Goal: Complete application form

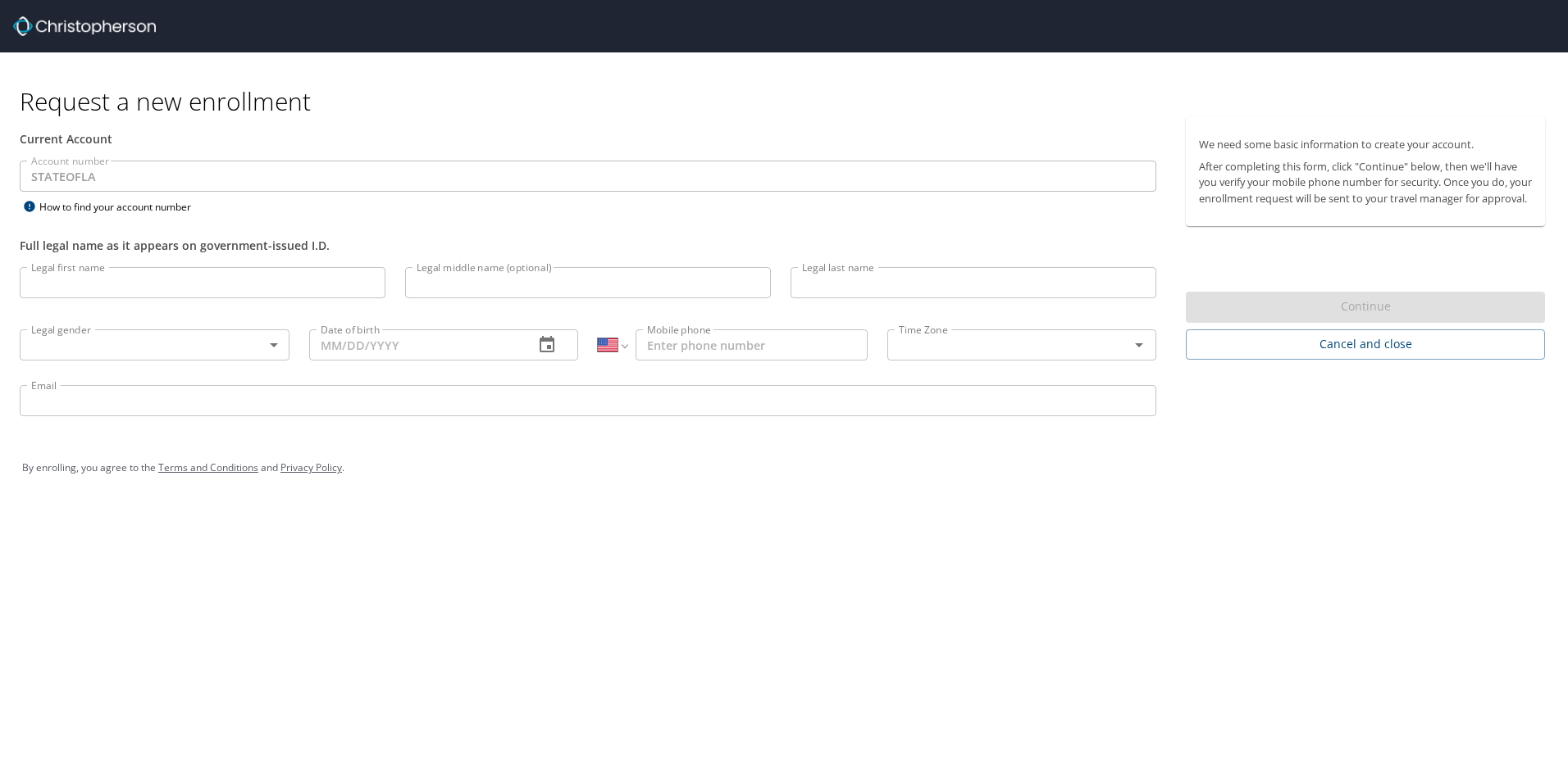
select select "US"
click at [121, 287] on input "Legal first name" at bounding box center [202, 282] width 365 height 31
type input "[PERSON_NAME]"
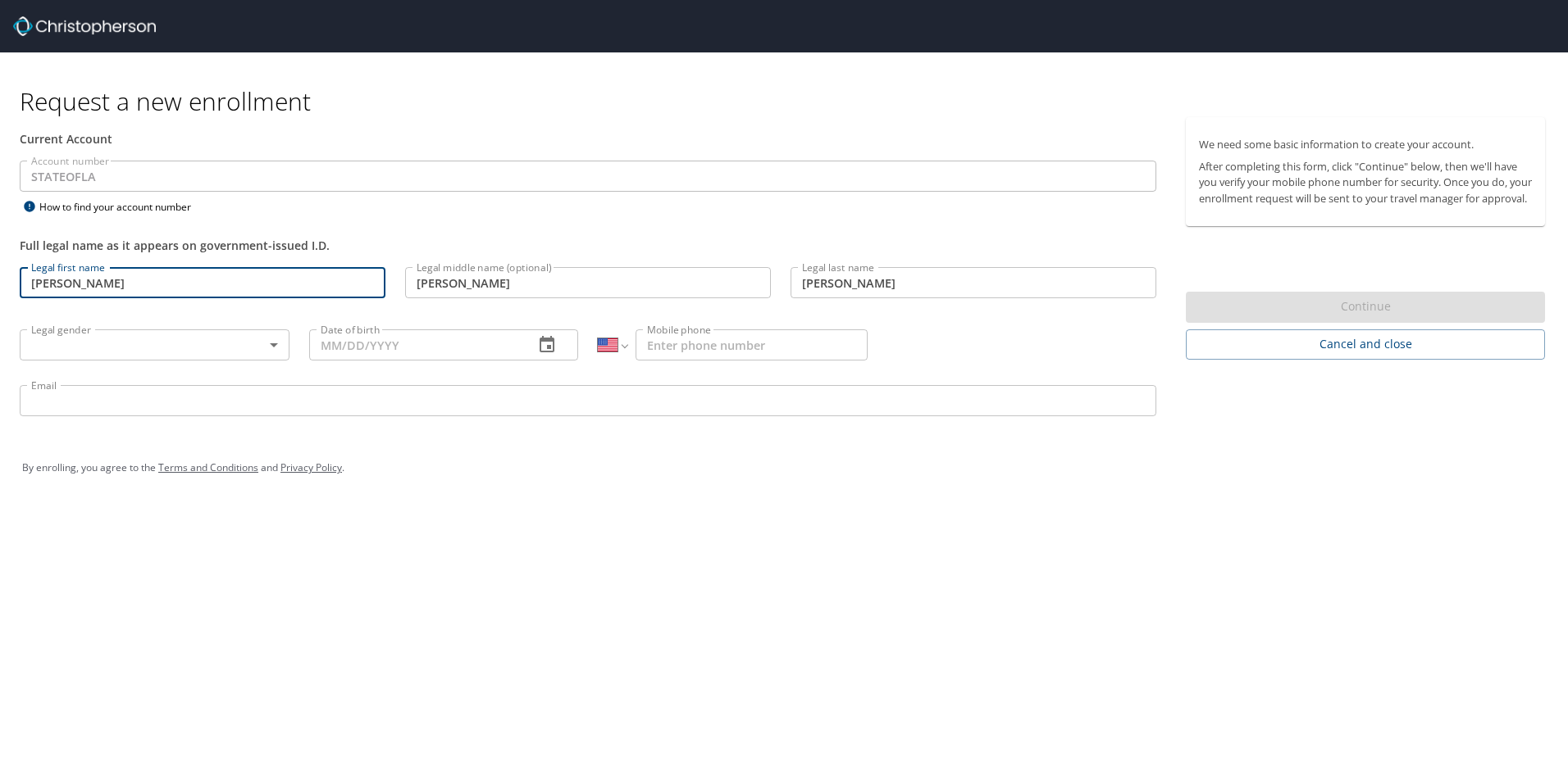
type input "[DATE]"
type input "1 (318) 675-8087"
type input "[PERSON_NAME][EMAIL_ADDRESS][PERSON_NAME][DOMAIN_NAME]"
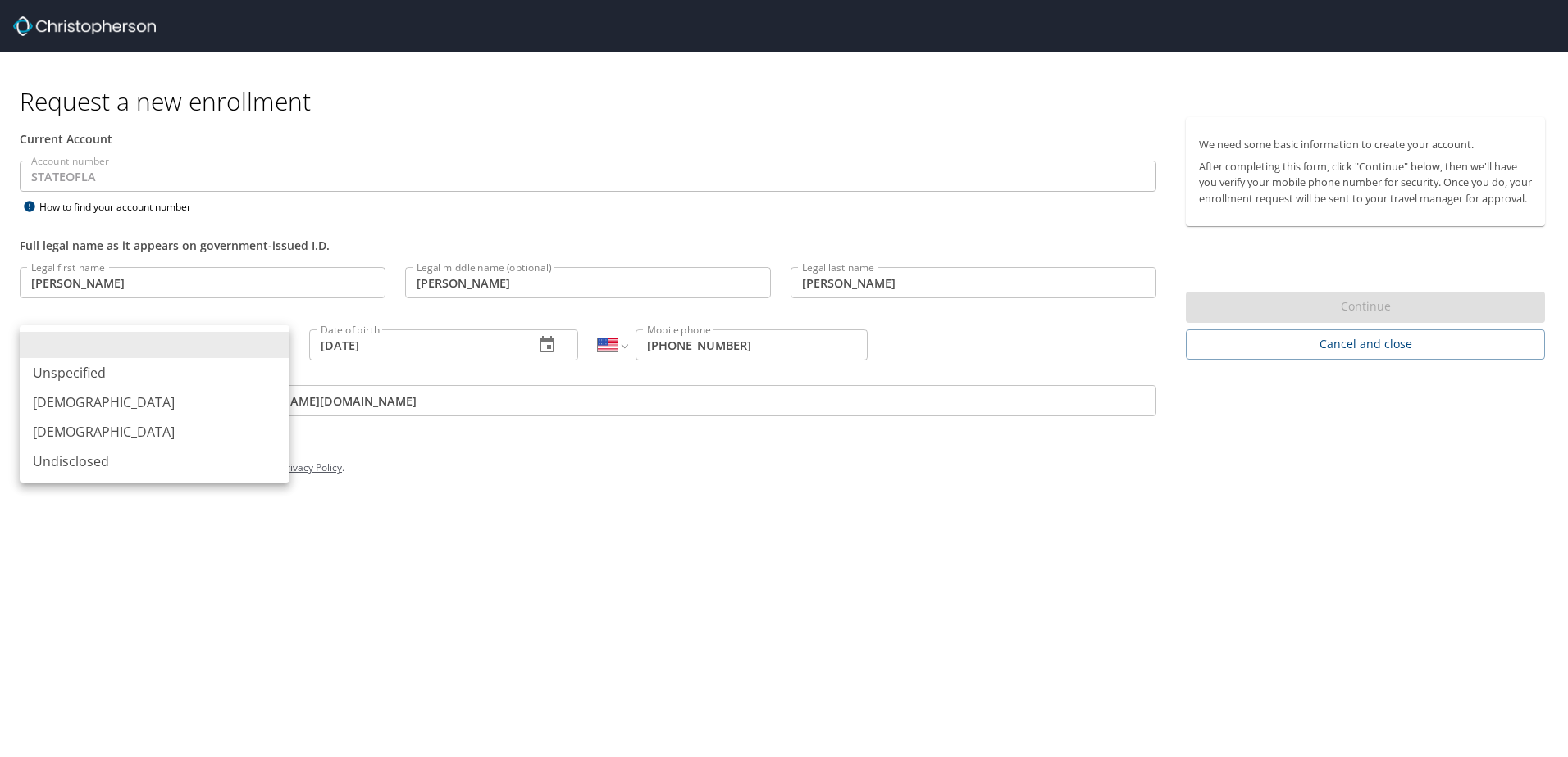
click at [257, 346] on body "Request a new enrollment Current Account Account number STATEOFLA Account numbe…" at bounding box center [784, 378] width 1568 height 757
click at [190, 426] on li "[DEMOGRAPHIC_DATA]" at bounding box center [154, 431] width 269 height 29
type input "[DEMOGRAPHIC_DATA]"
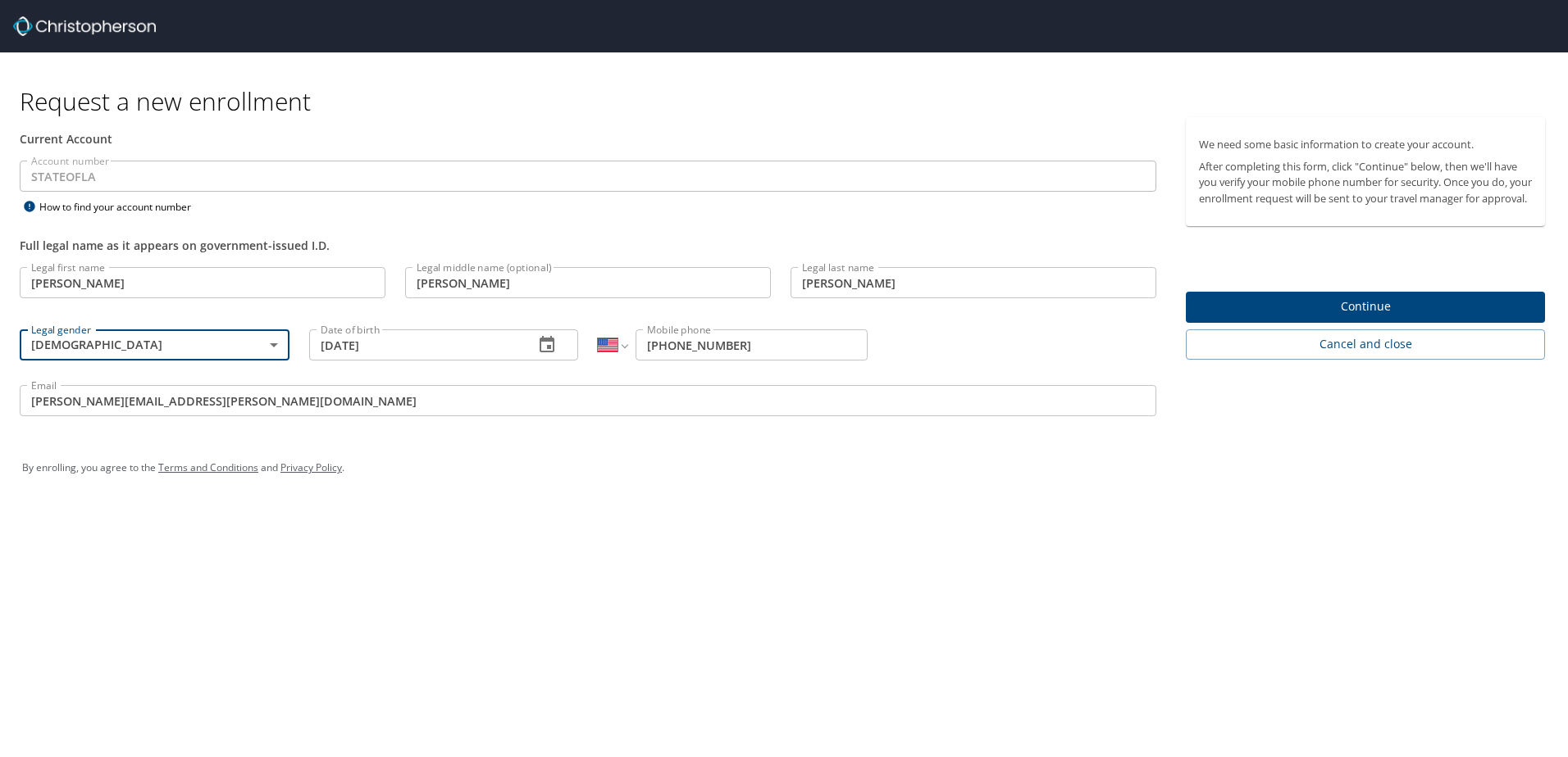
click at [792, 347] on input "1 (318) 675-8087" at bounding box center [752, 345] width 232 height 31
drag, startPoint x: 792, startPoint y: 347, endPoint x: 688, endPoint y: 348, distance: 104.0
click at [688, 348] on input "1 (318) 675-8087" at bounding box center [752, 345] width 232 height 31
type input "1 (318) 470-0752"
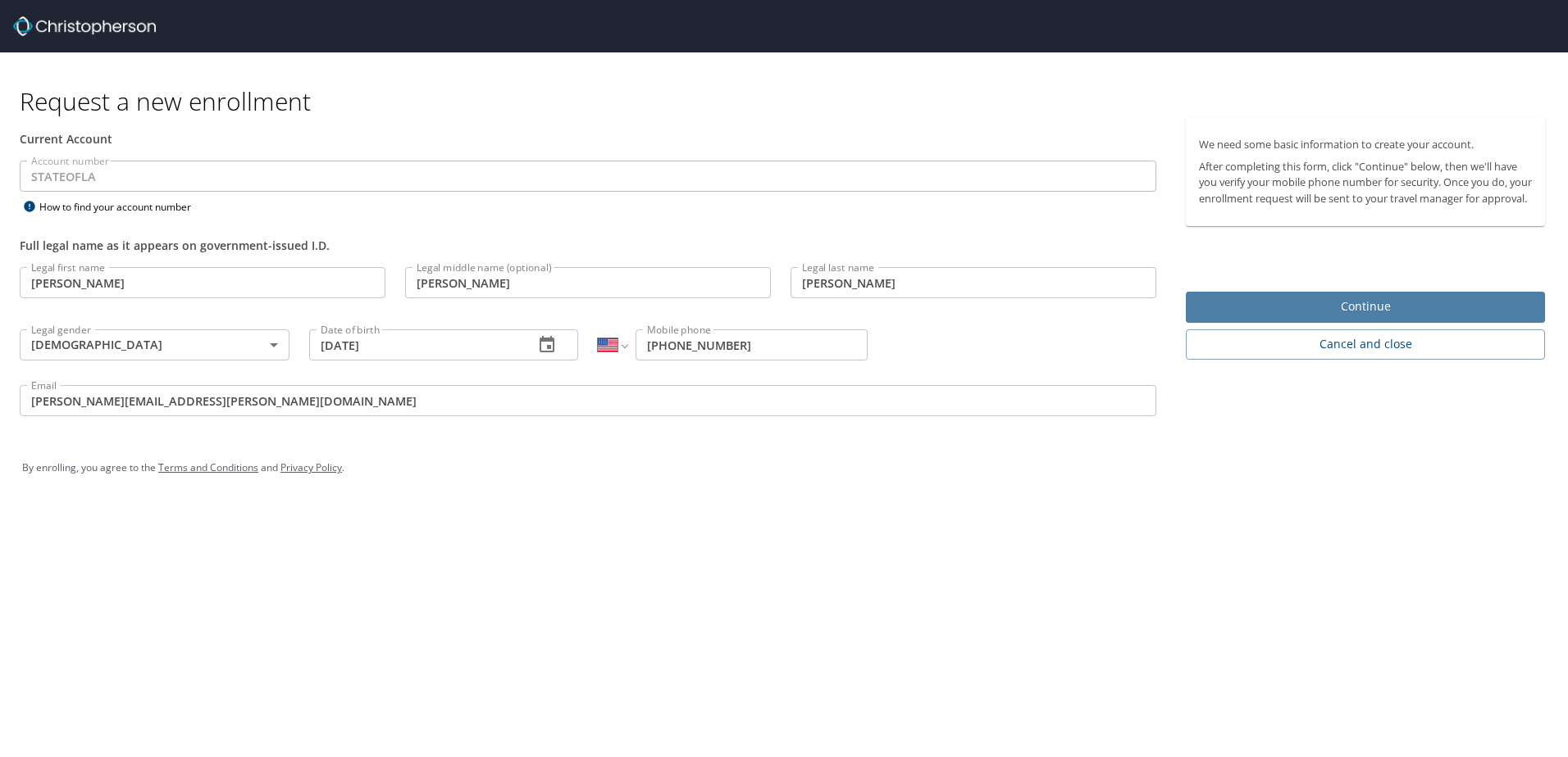
click at [1373, 317] on span "Continue" at bounding box center [1365, 307] width 332 height 21
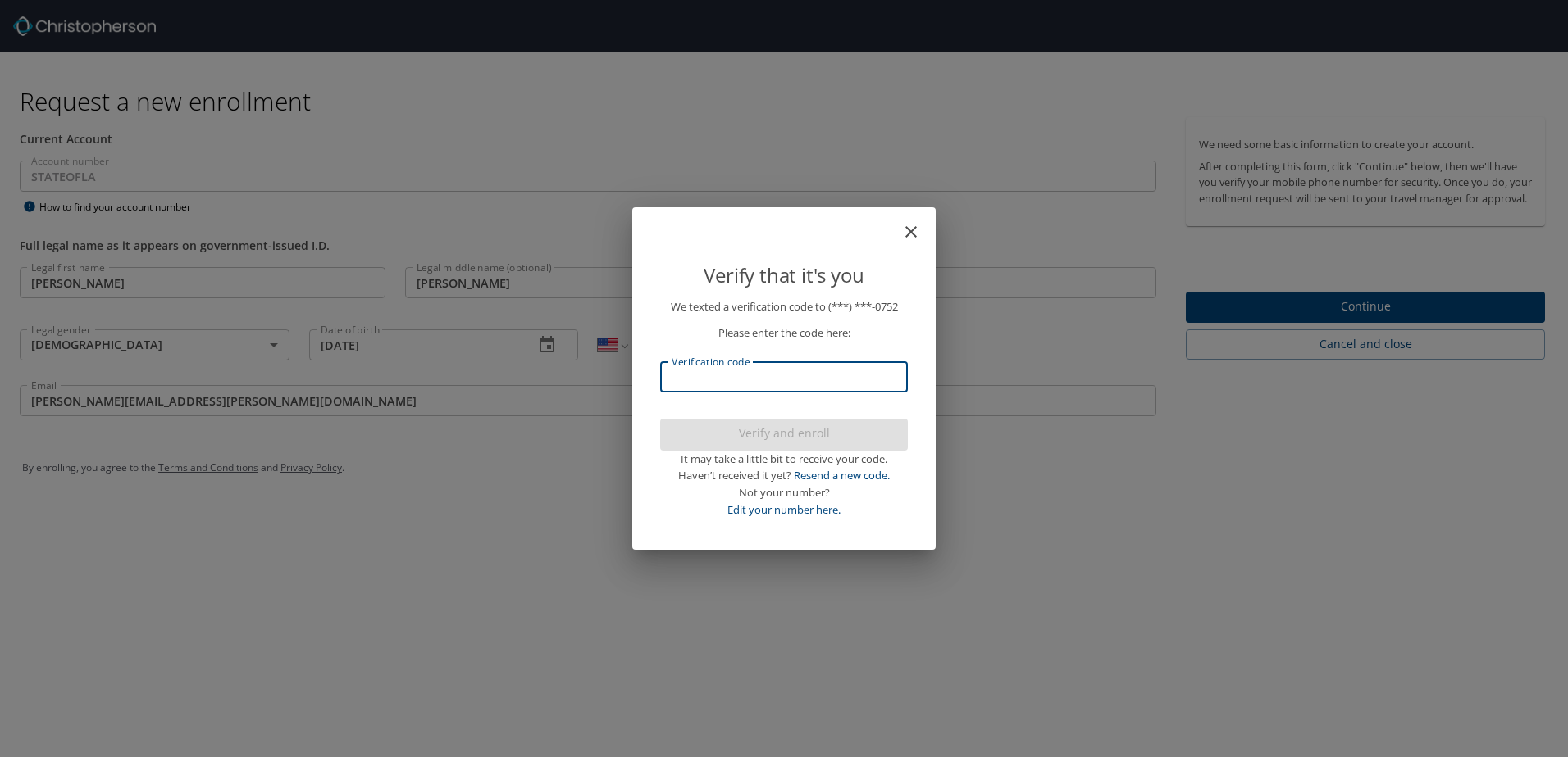
click at [719, 371] on input "Verification code" at bounding box center [784, 377] width 248 height 31
type input "29503"
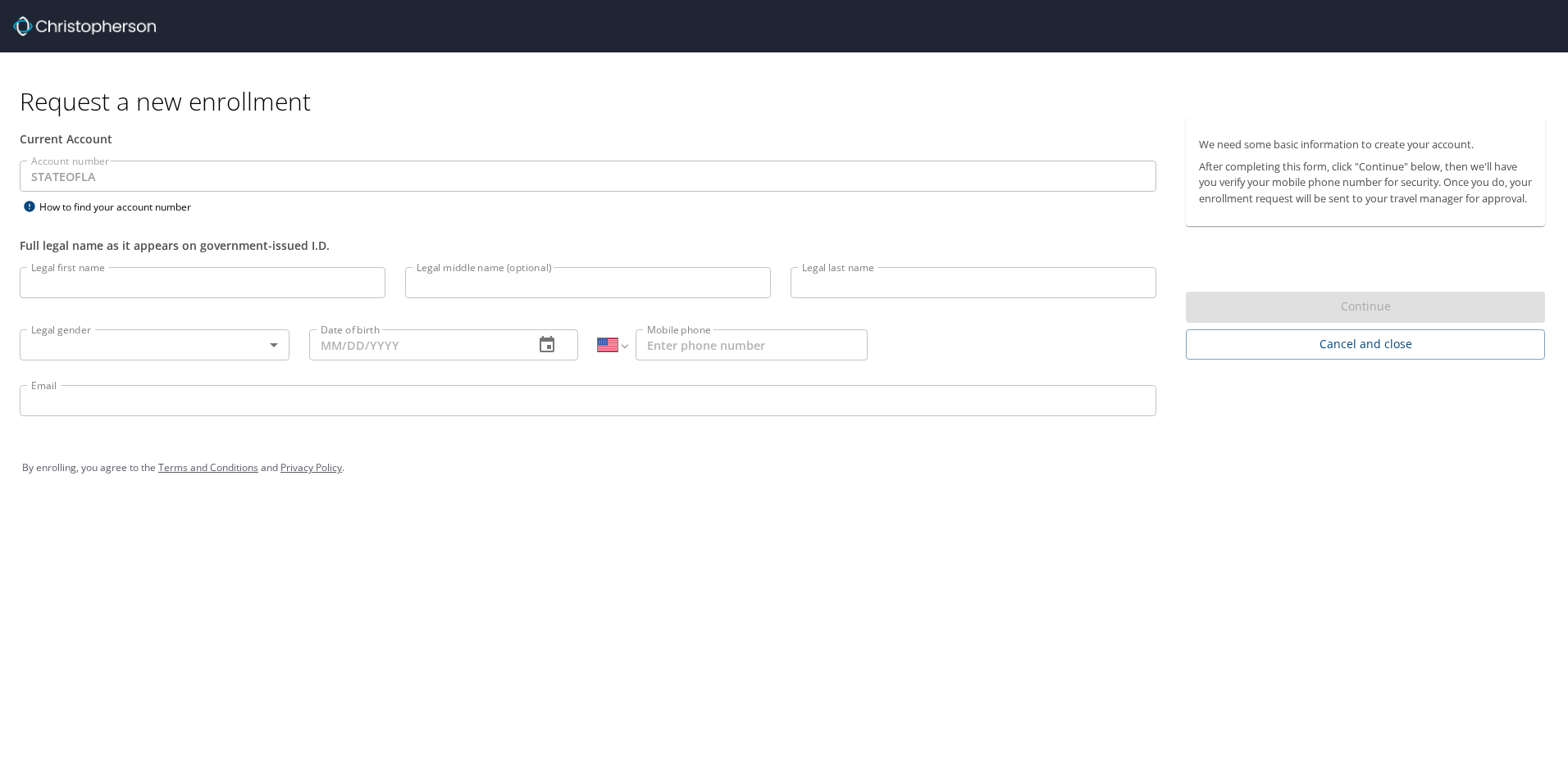
select select "US"
click at [106, 276] on input "Legal first name" at bounding box center [202, 282] width 365 height 31
type input "[PERSON_NAME]"
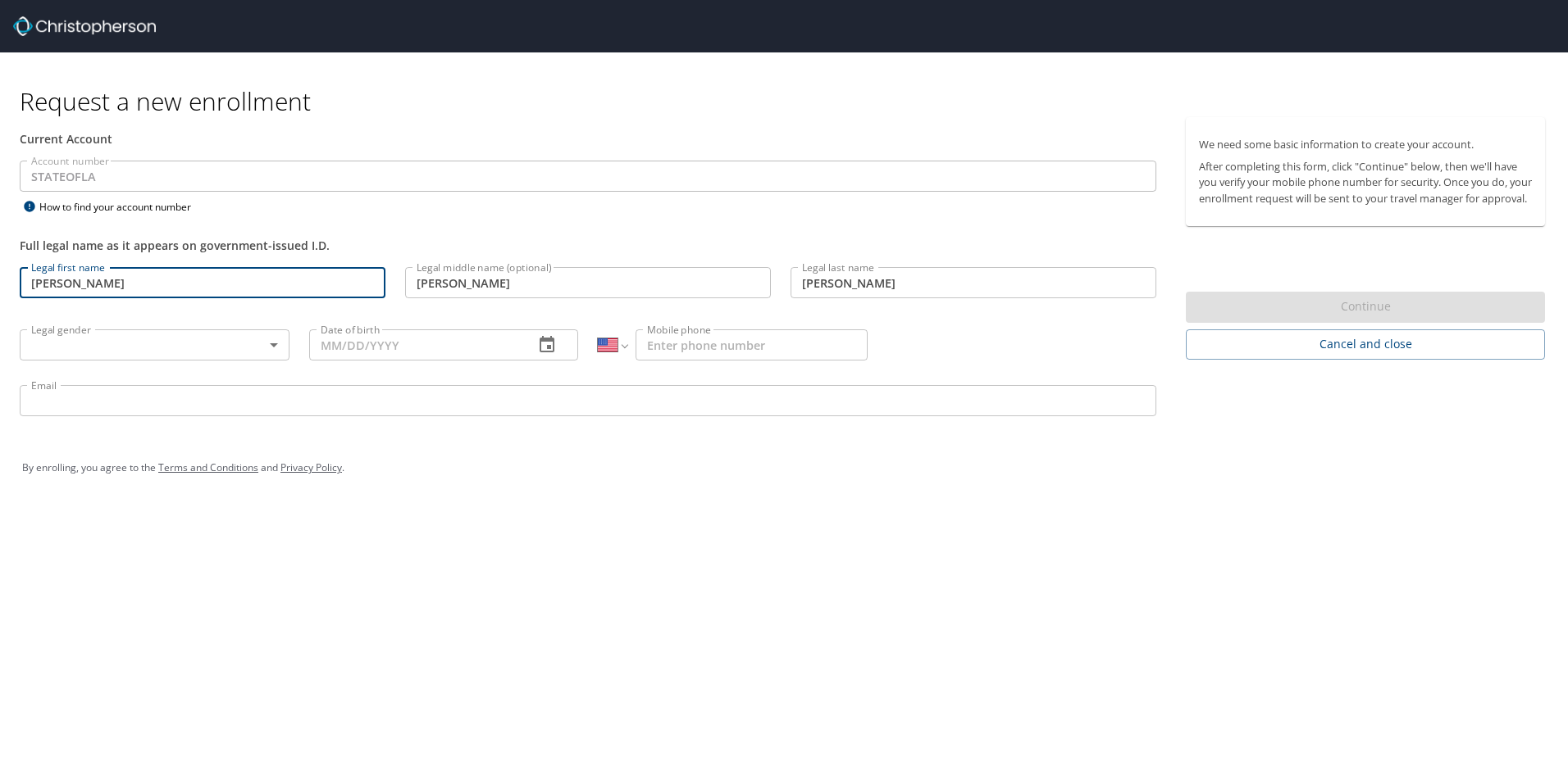
type input "[DEMOGRAPHIC_DATA]"
type input "[DATE]"
type input "1 (318) 470-0752"
type input "[PERSON_NAME][EMAIL_ADDRESS][PERSON_NAME][DOMAIN_NAME]"
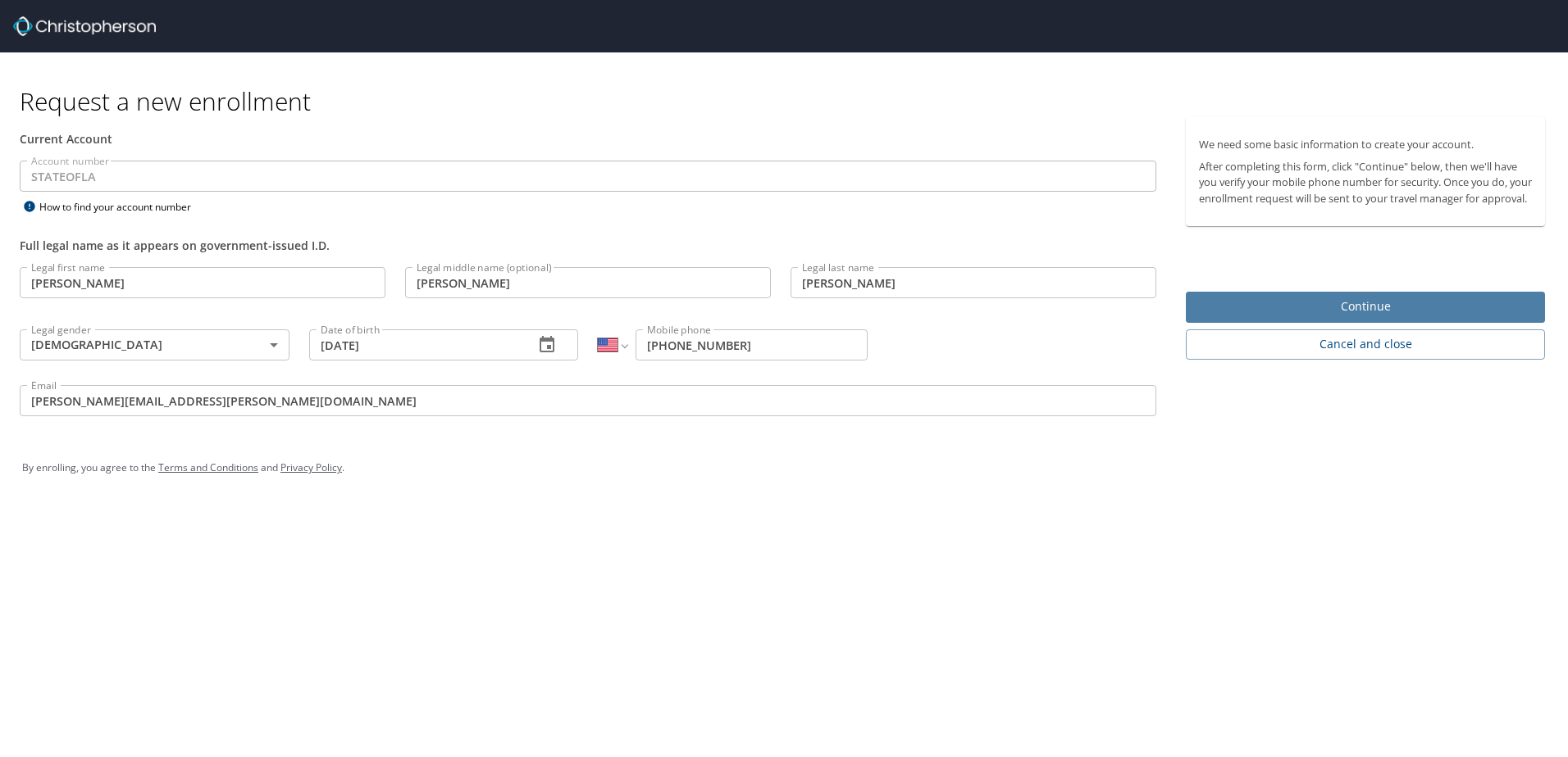
click at [1349, 317] on span "Continue" at bounding box center [1365, 307] width 332 height 21
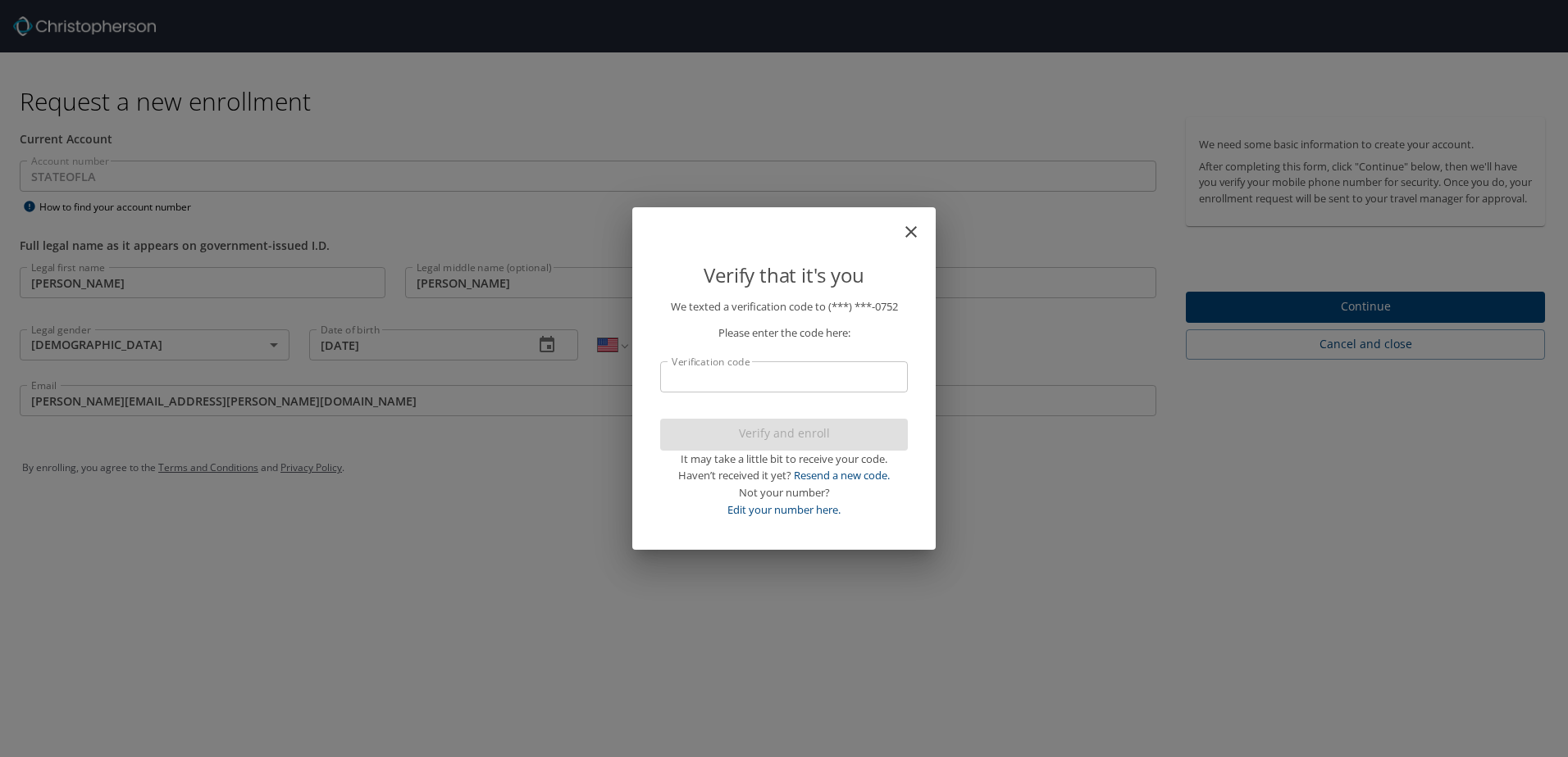
click at [699, 380] on input "Verification code" at bounding box center [784, 377] width 248 height 31
type input "607"
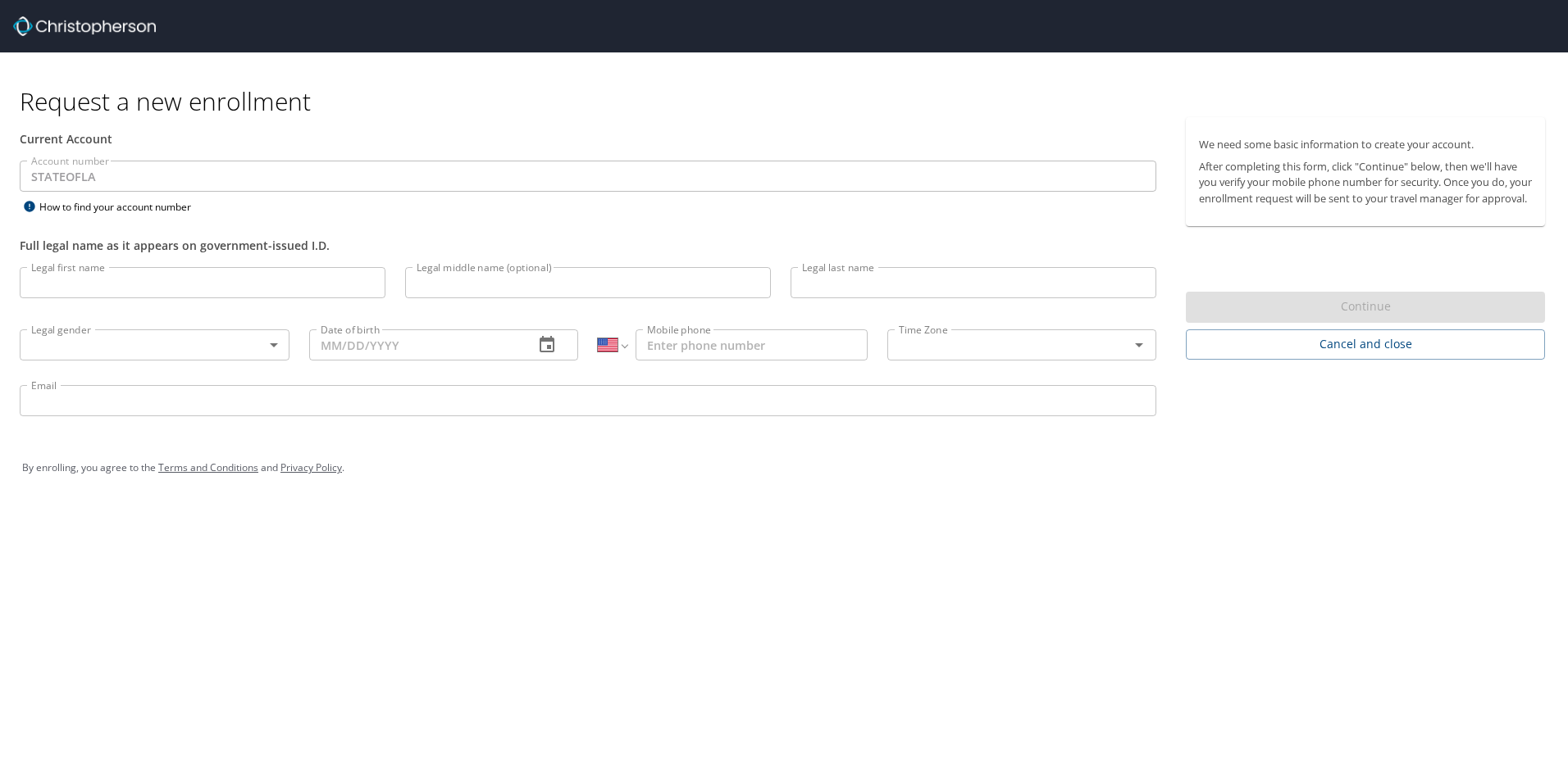
select select "US"
click at [144, 287] on input "Legal first name" at bounding box center [202, 282] width 365 height 31
type input "[PERSON_NAME]"
click at [504, 279] on input "Legal middle name (optional)" at bounding box center [588, 282] width 365 height 31
type input "[PERSON_NAME]"
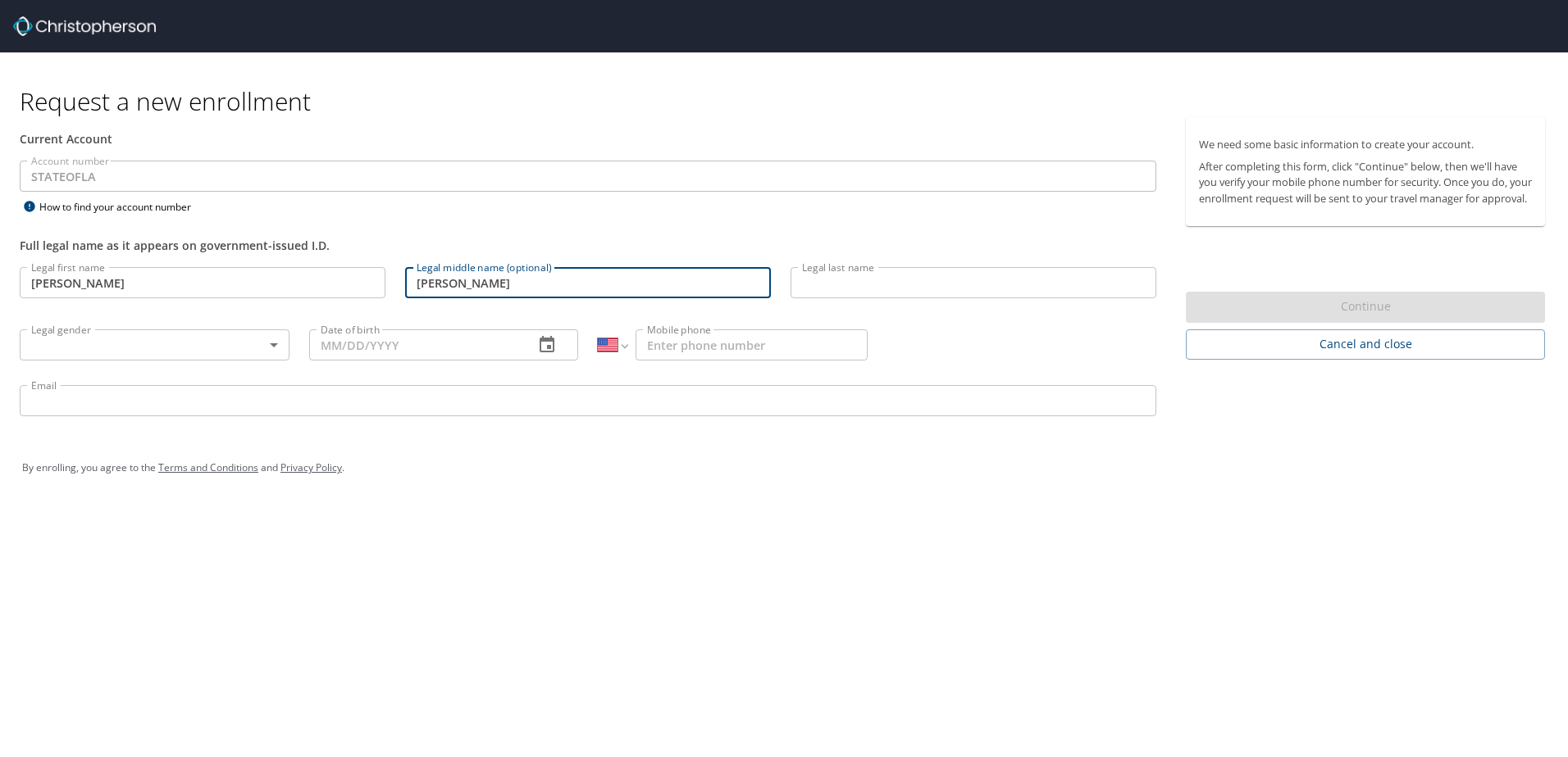
click at [810, 288] on input "Legal last name" at bounding box center [973, 282] width 365 height 31
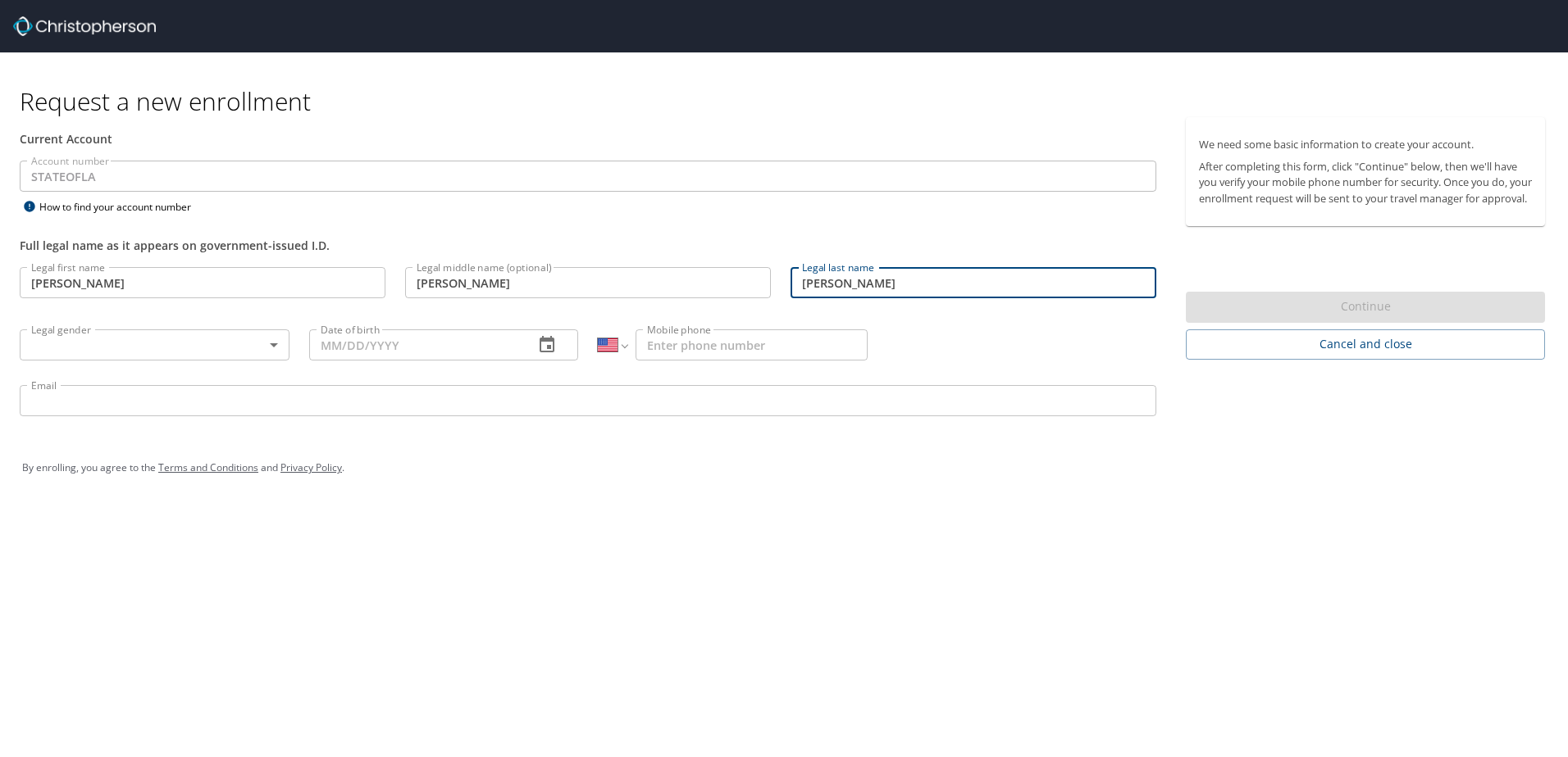
type input "[PERSON_NAME]"
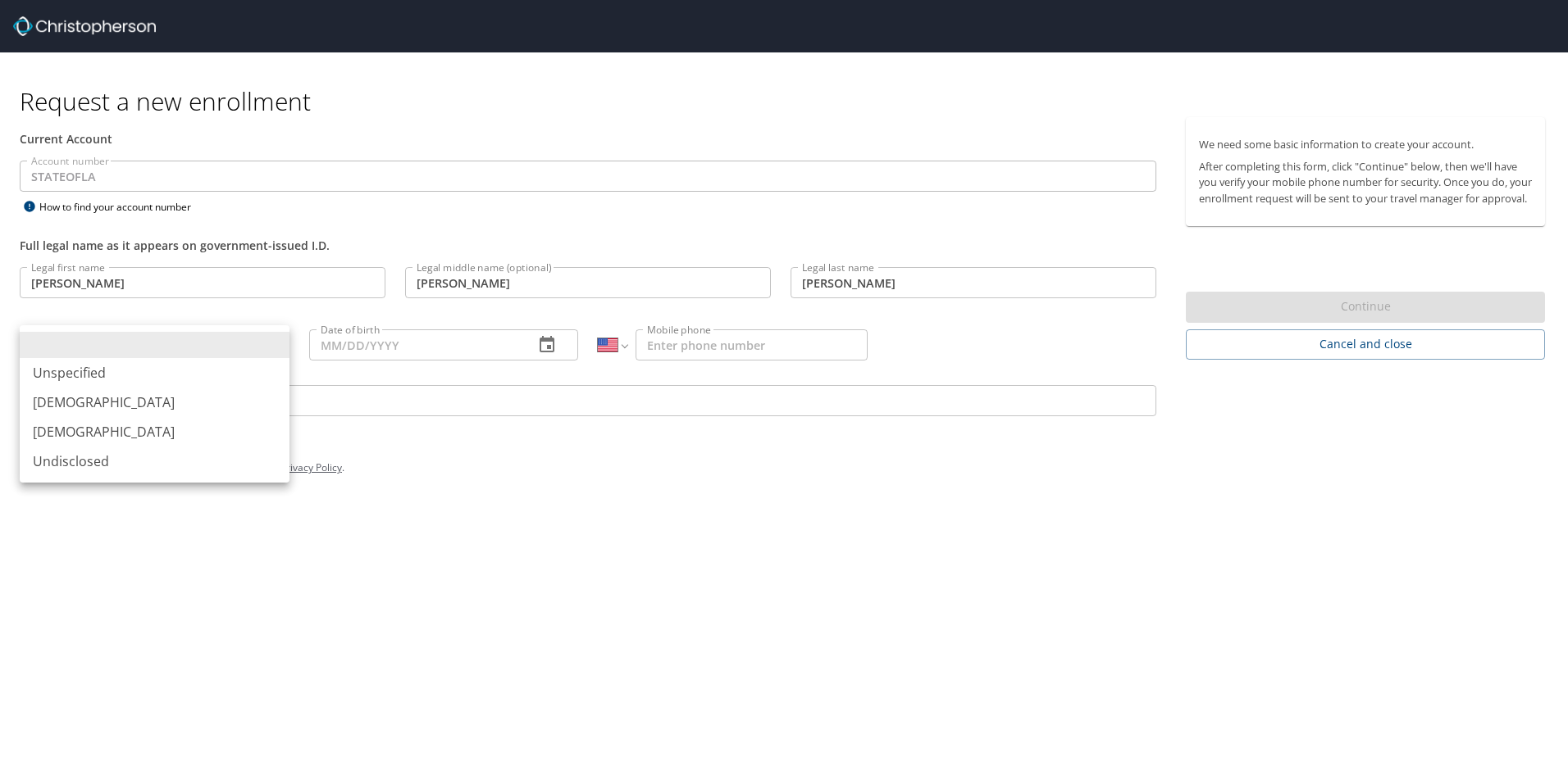
click at [148, 346] on body "Request a new enrollment Current Account Account number STATEOFLA Account numbe…" at bounding box center [784, 378] width 1568 height 757
click at [115, 424] on li "[DEMOGRAPHIC_DATA]" at bounding box center [154, 431] width 269 height 29
type input "[DEMOGRAPHIC_DATA]"
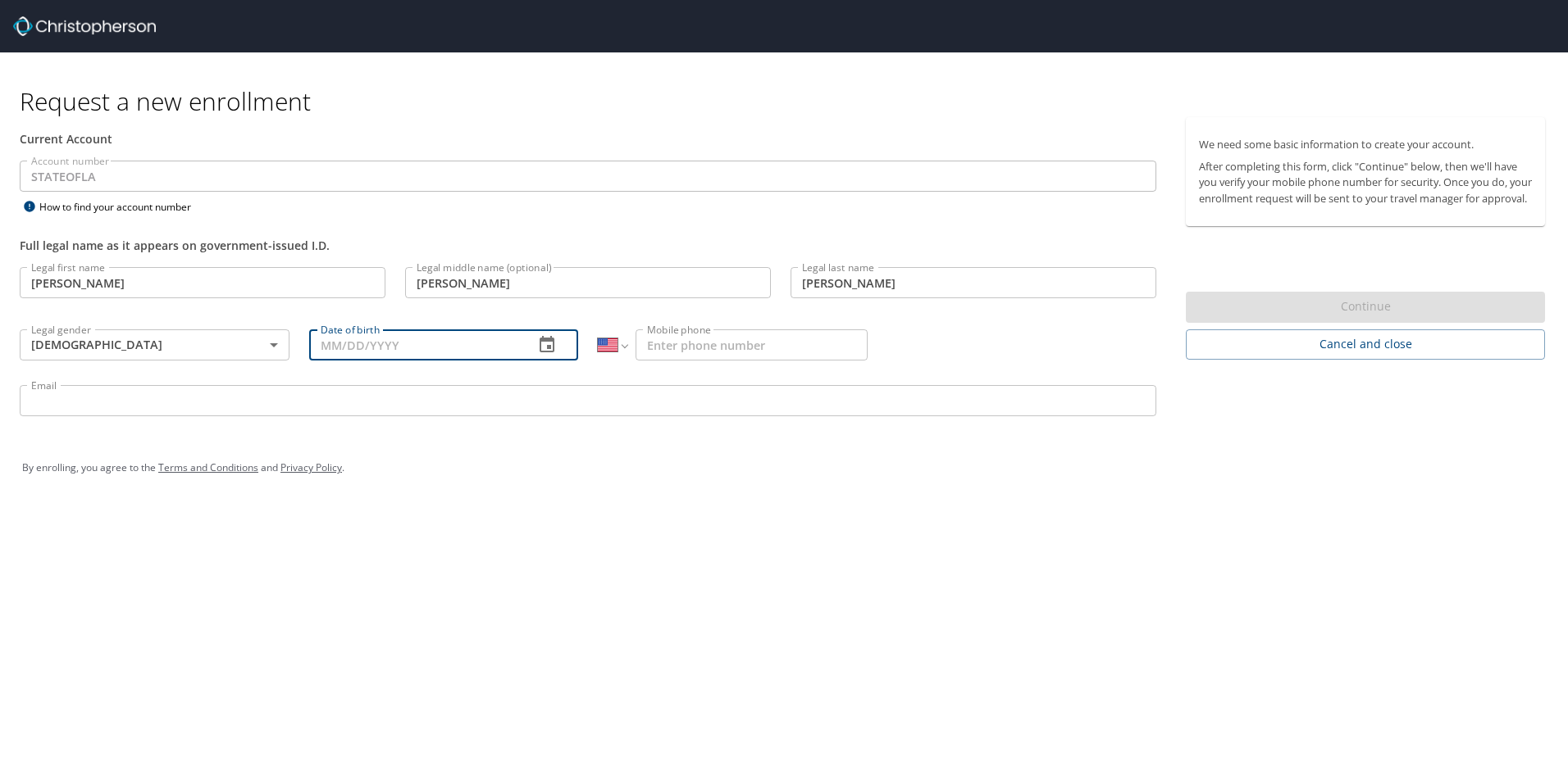
click at [340, 354] on input "Date of birth" at bounding box center [414, 345] width 212 height 31
type input "11/16/1983"
click at [721, 356] on input "Mobile phone" at bounding box center [752, 345] width 232 height 31
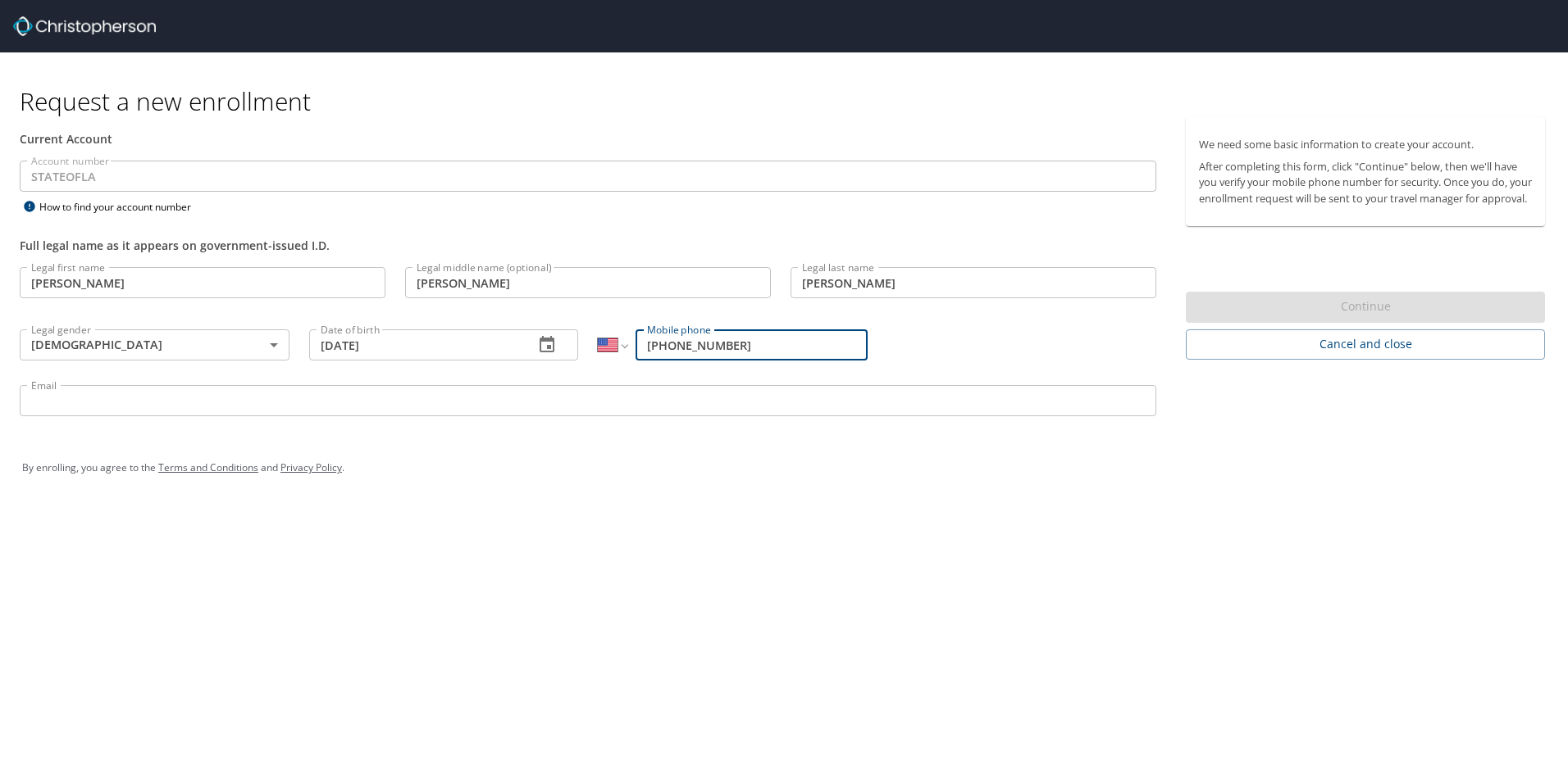
type input "(318) 470-0752"
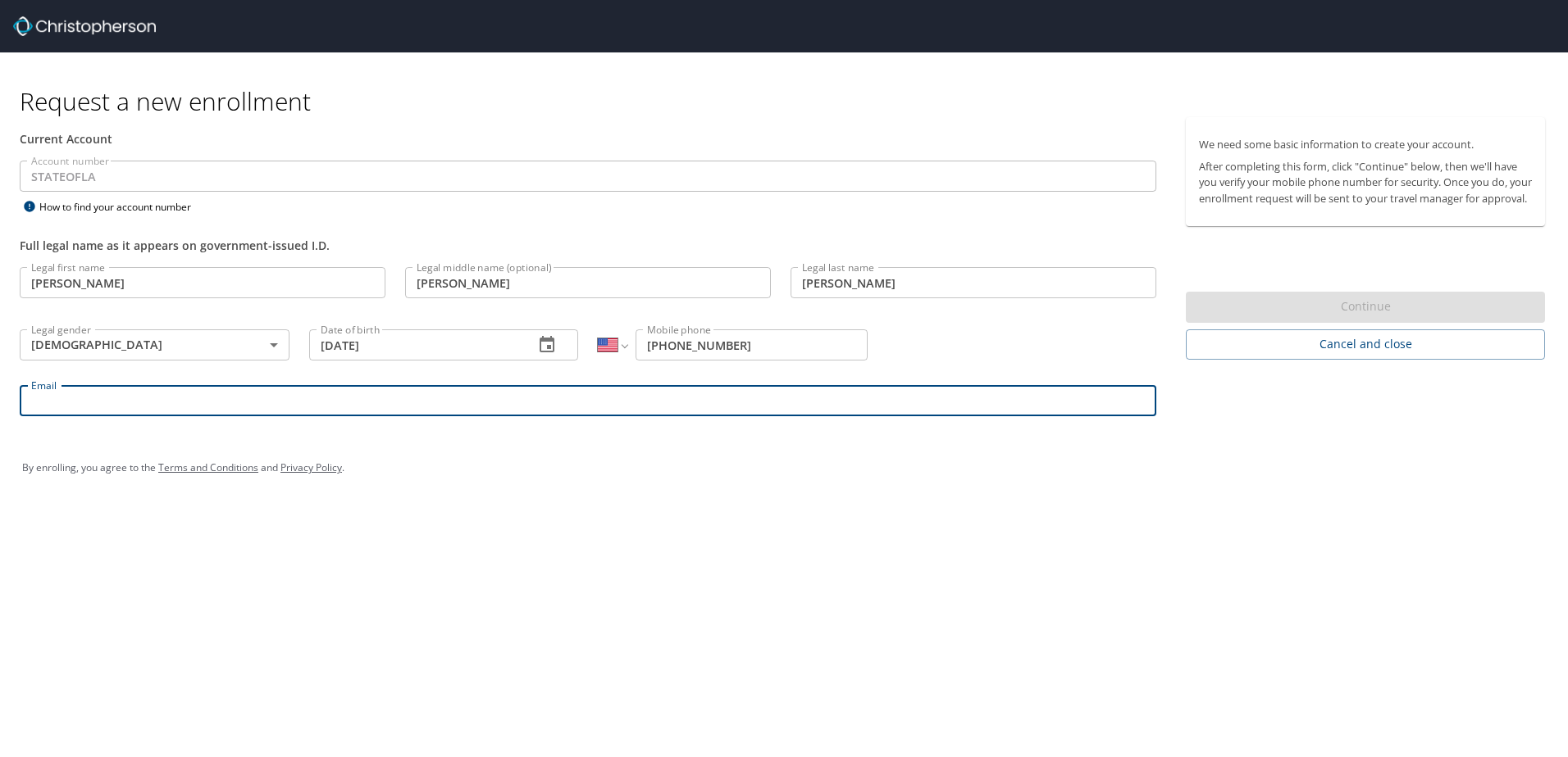
click at [67, 405] on input "Email" at bounding box center [588, 400] width 1137 height 31
type input "michaelann.stephens@lsuhs.edu"
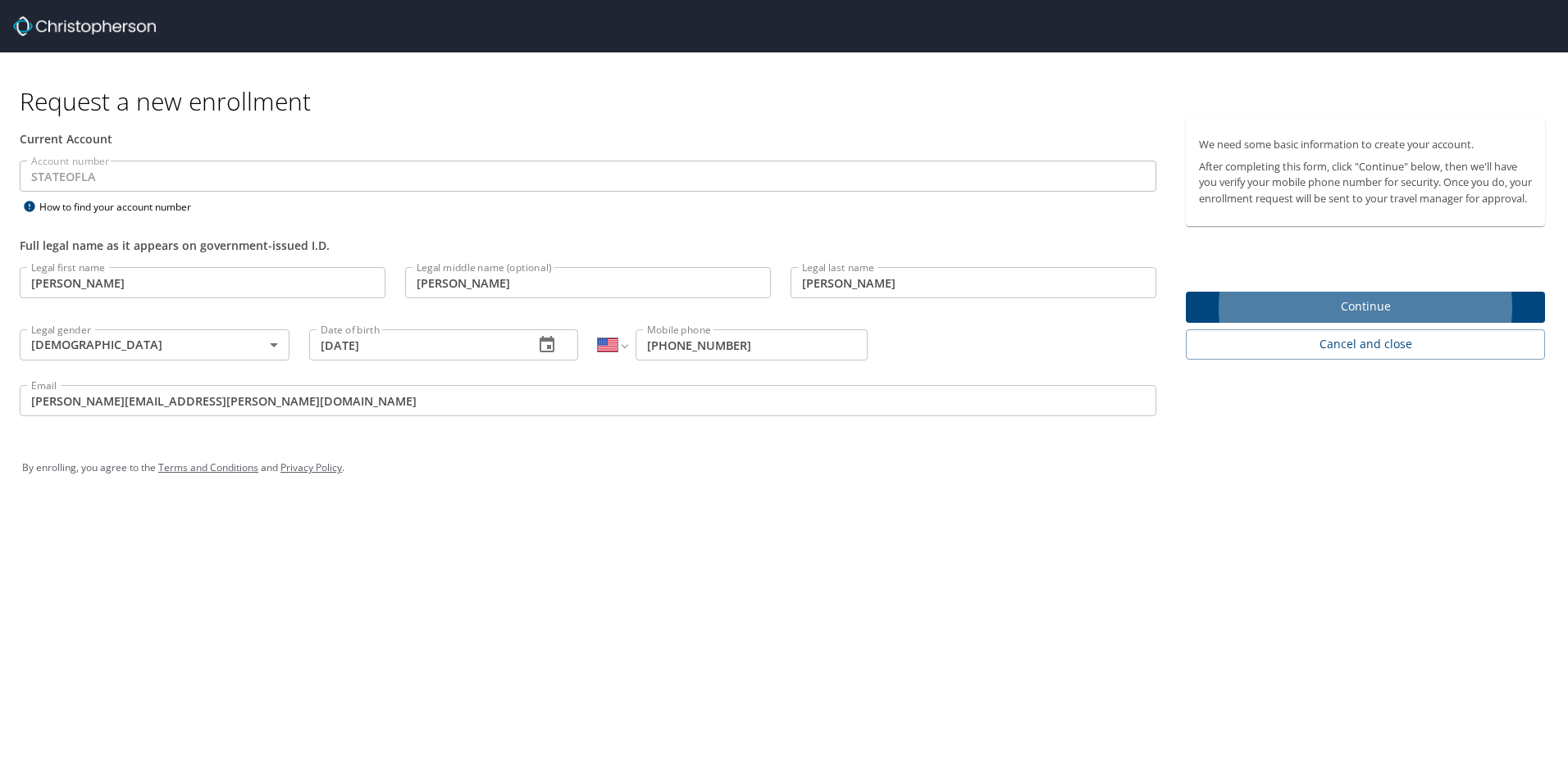
click at [1386, 317] on span "Continue" at bounding box center [1365, 307] width 332 height 21
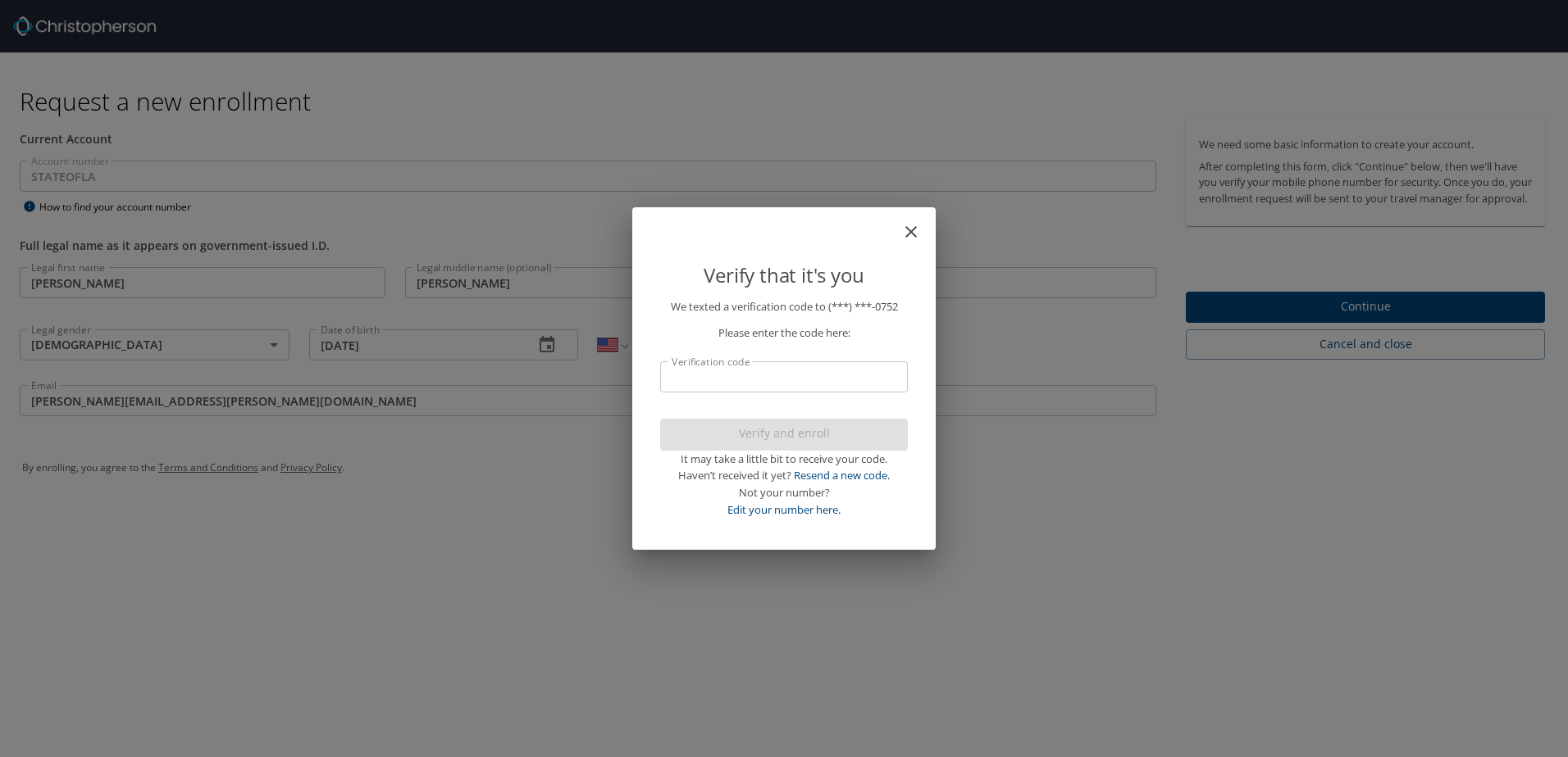
click at [795, 384] on input "Verification code" at bounding box center [784, 377] width 248 height 31
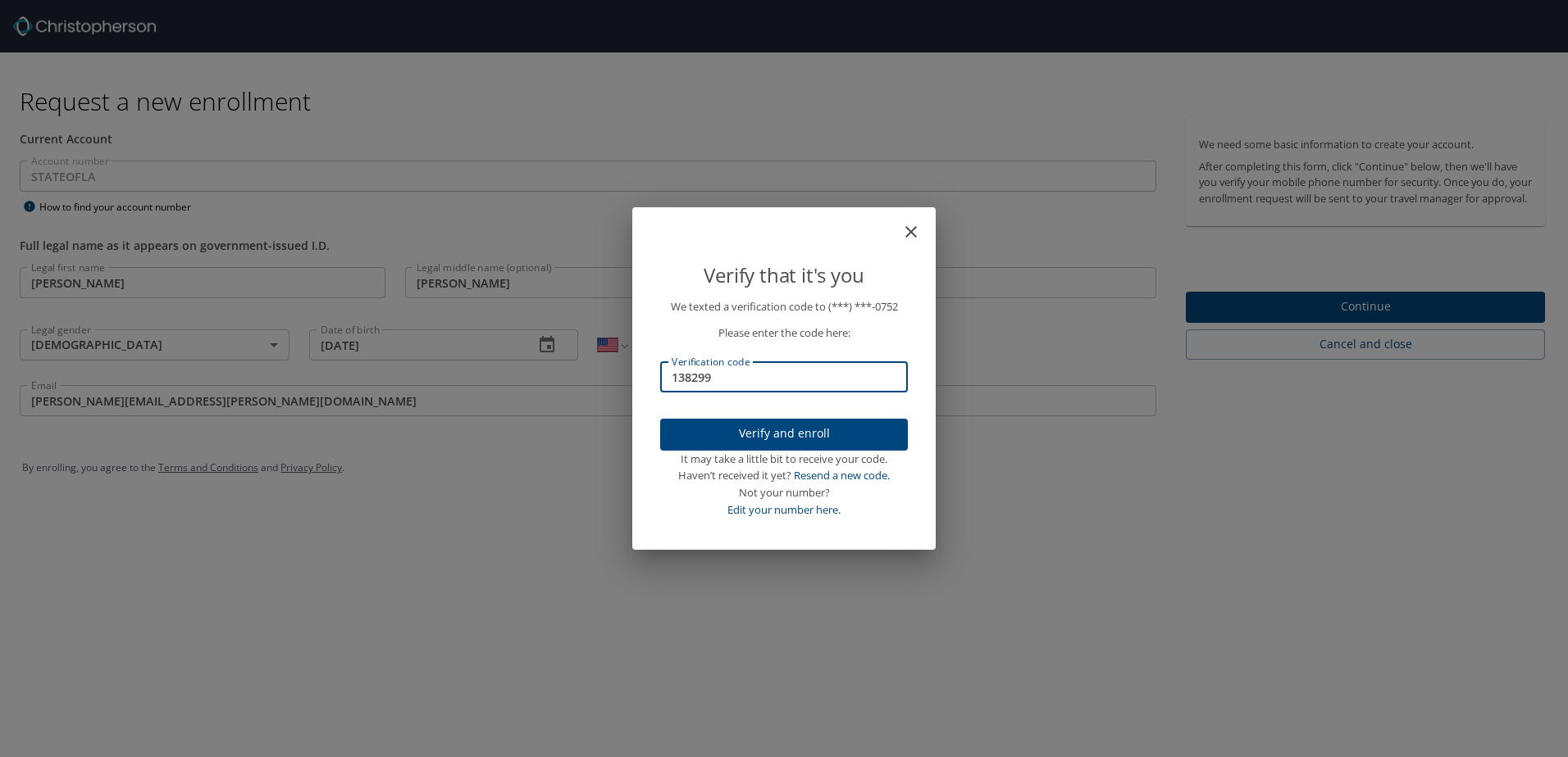
type input "138299"
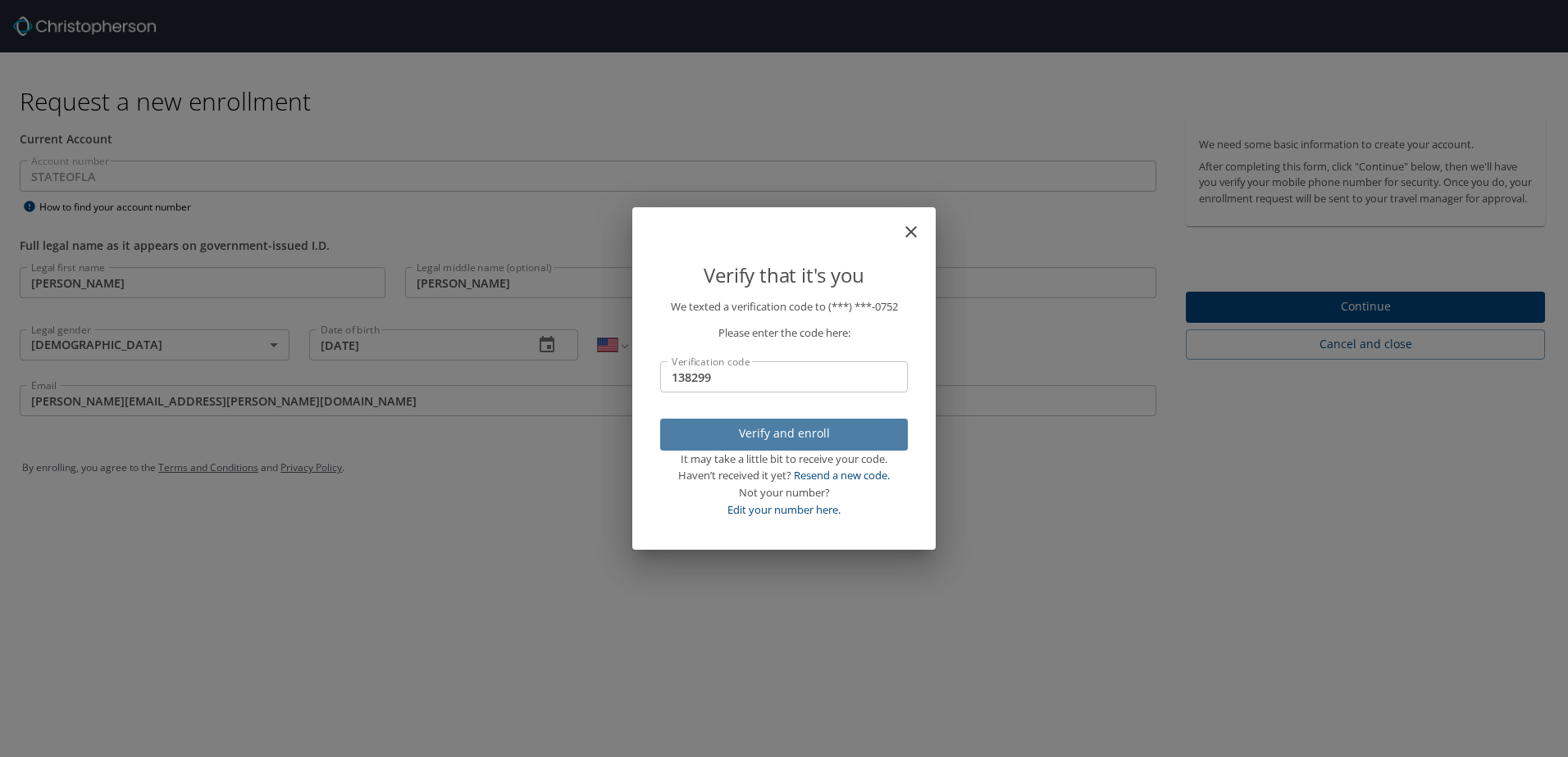
click at [803, 431] on span "Verify and enroll" at bounding box center [784, 434] width 221 height 21
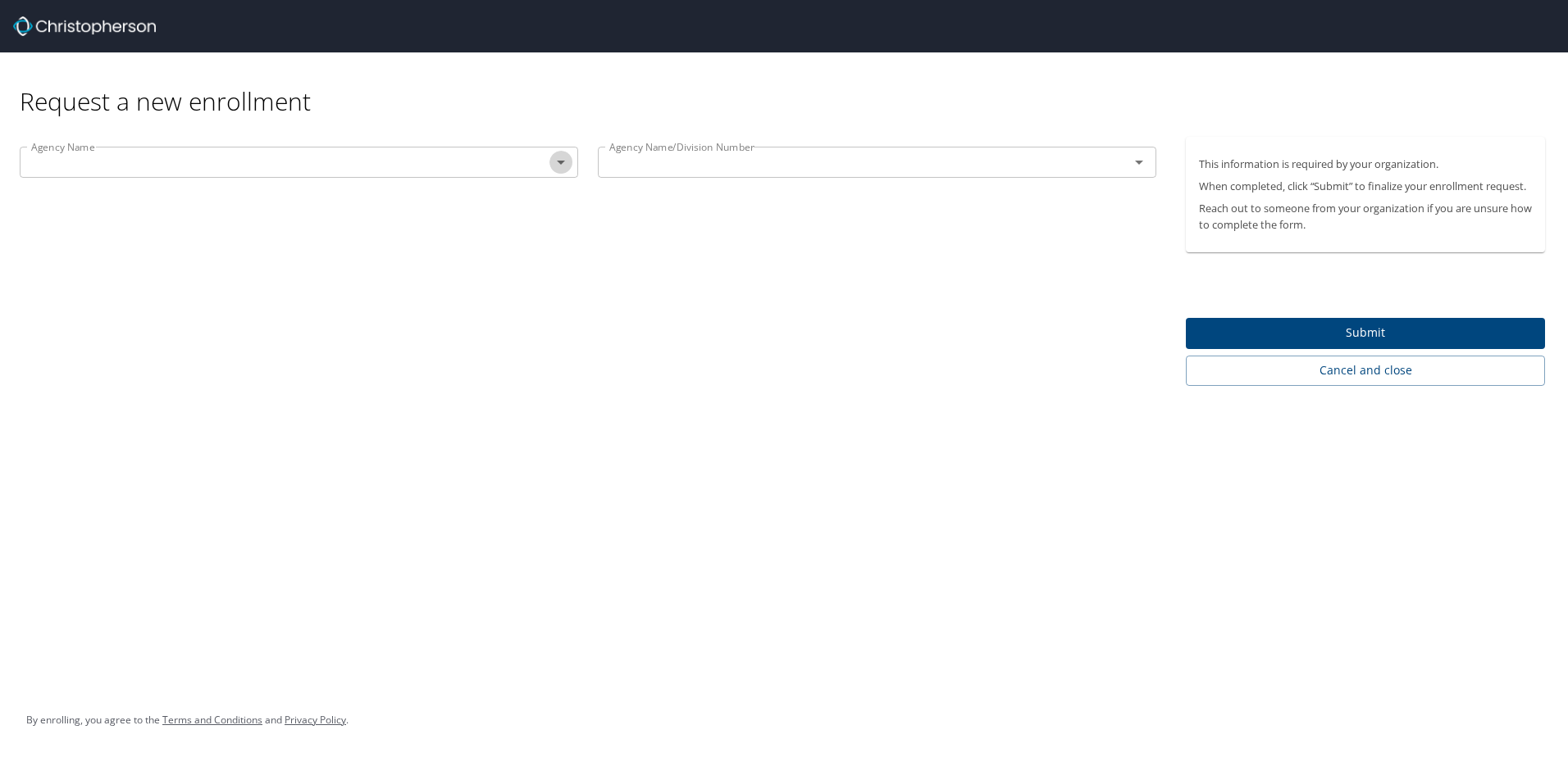
click at [562, 170] on icon "Open" at bounding box center [560, 162] width 20 height 20
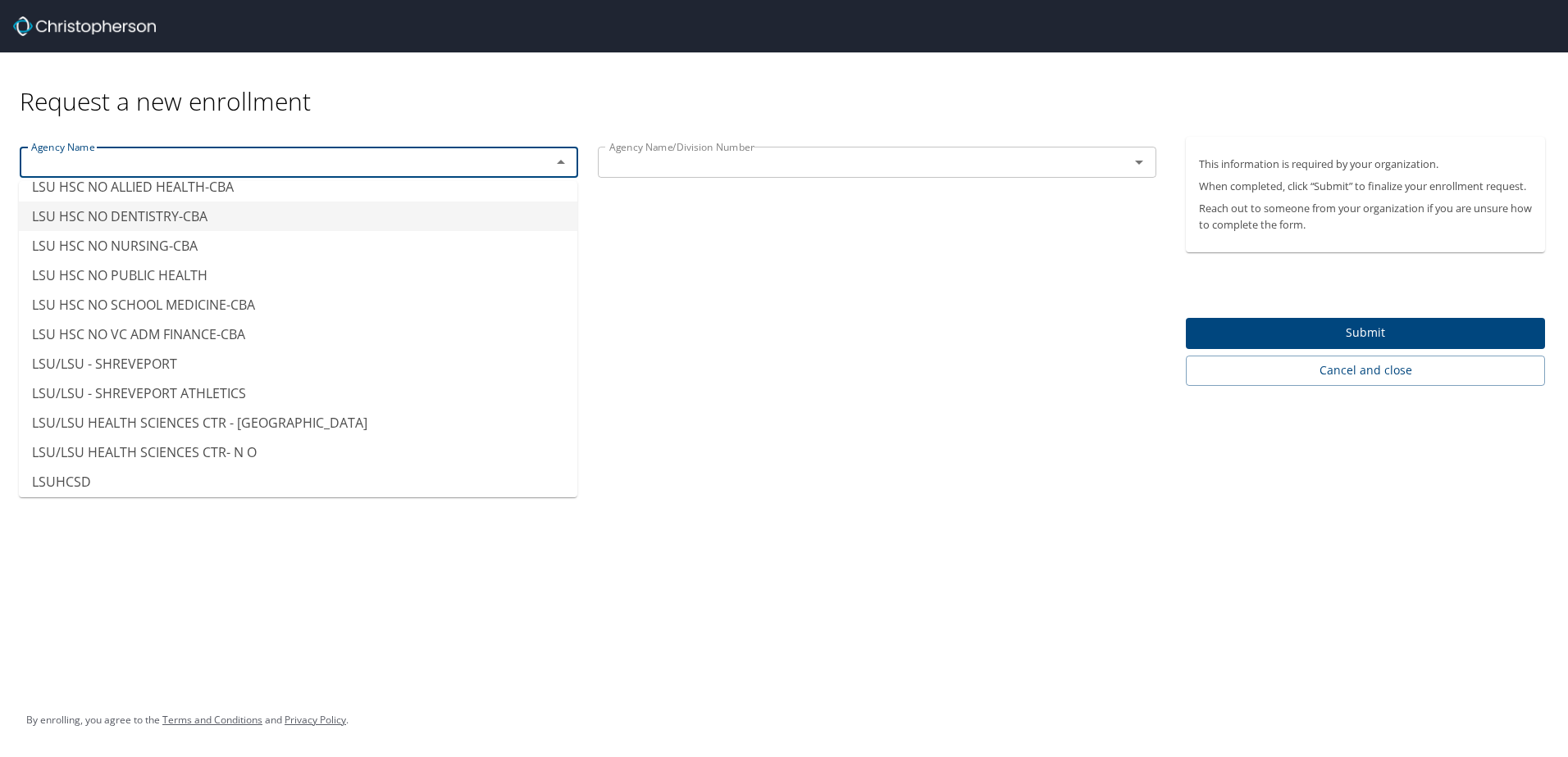
scroll to position [8033, 0]
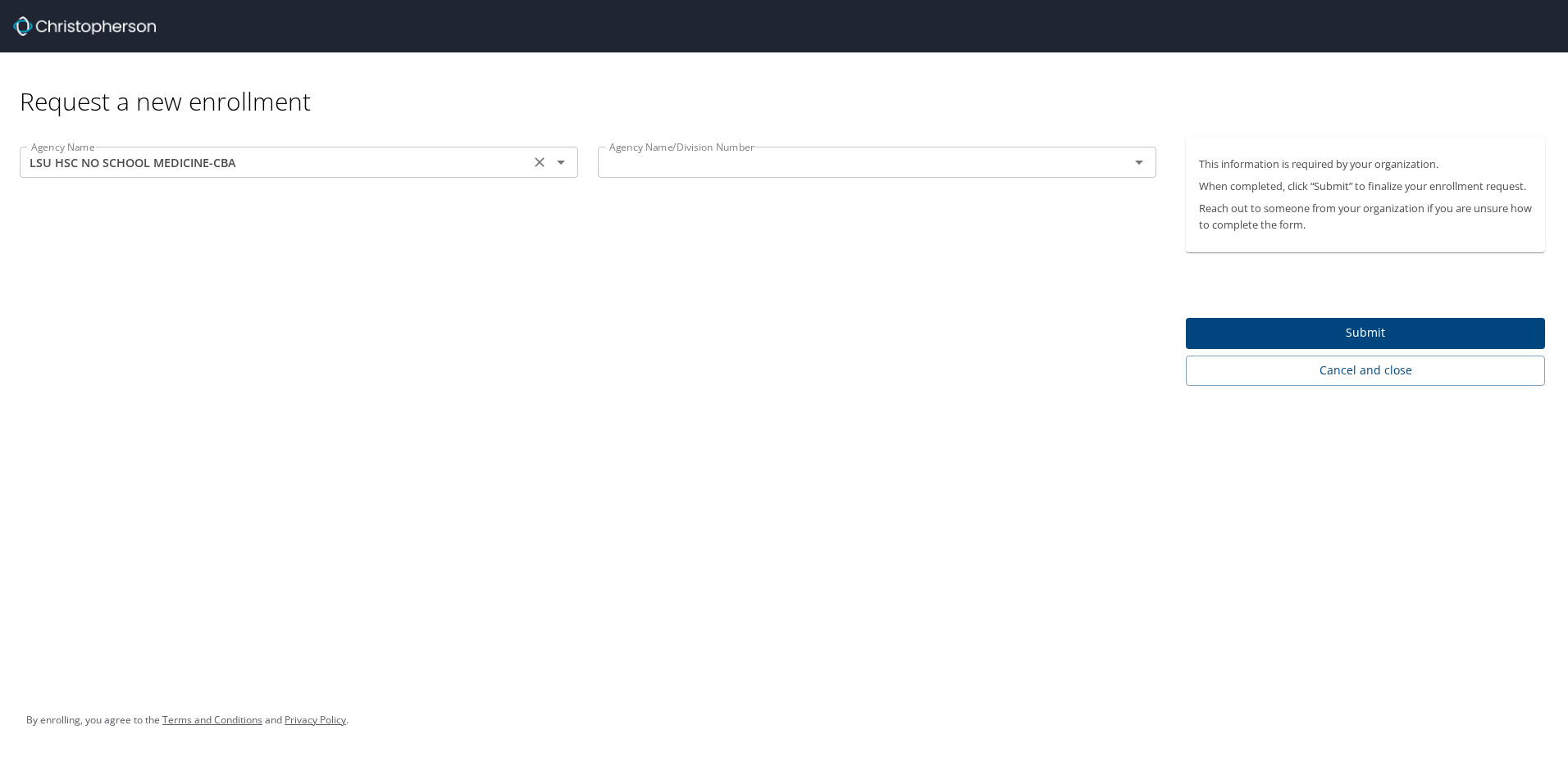
click at [560, 164] on icon "Open" at bounding box center [560, 163] width 8 height 4
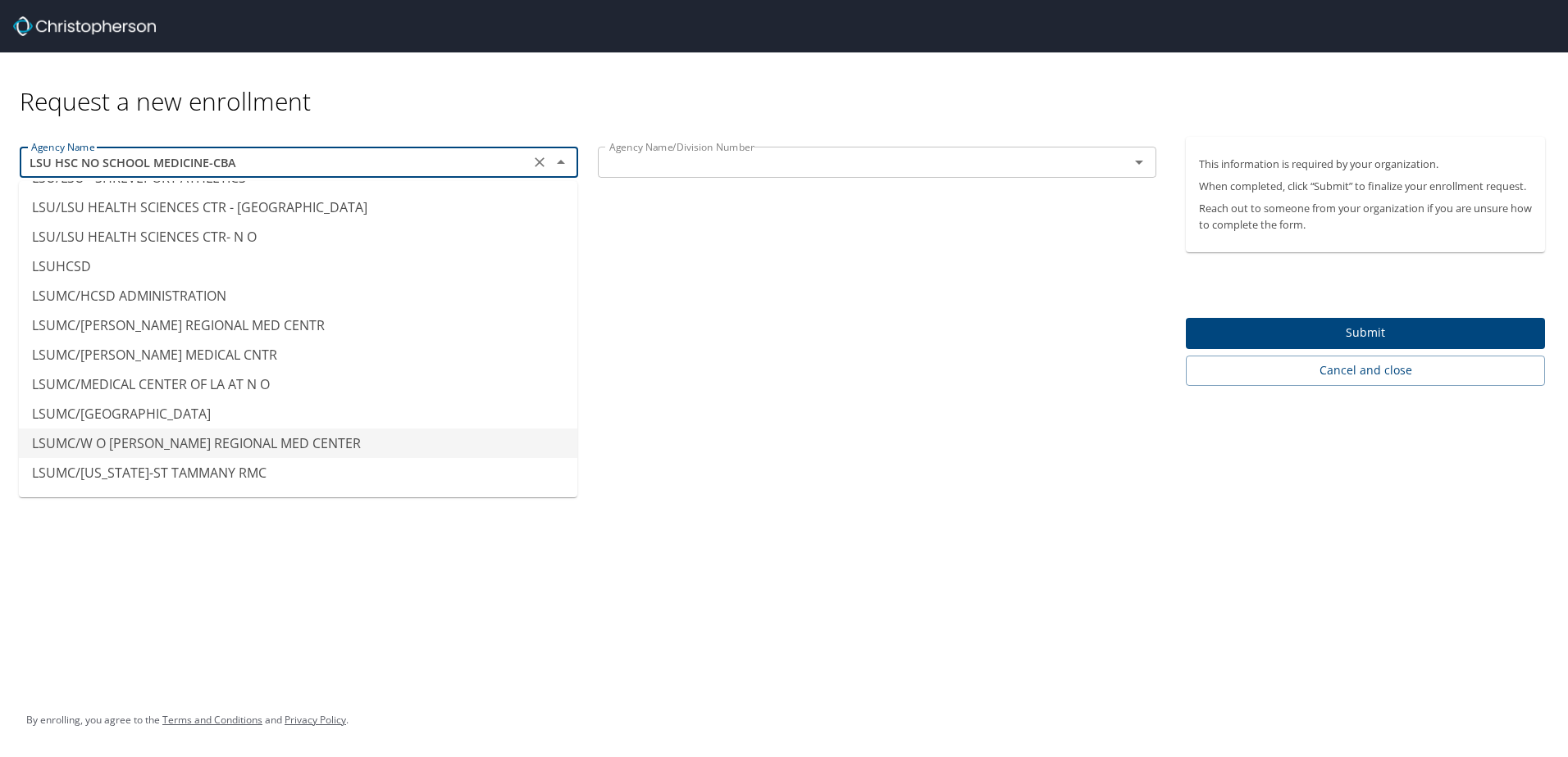
scroll to position [8166, 0]
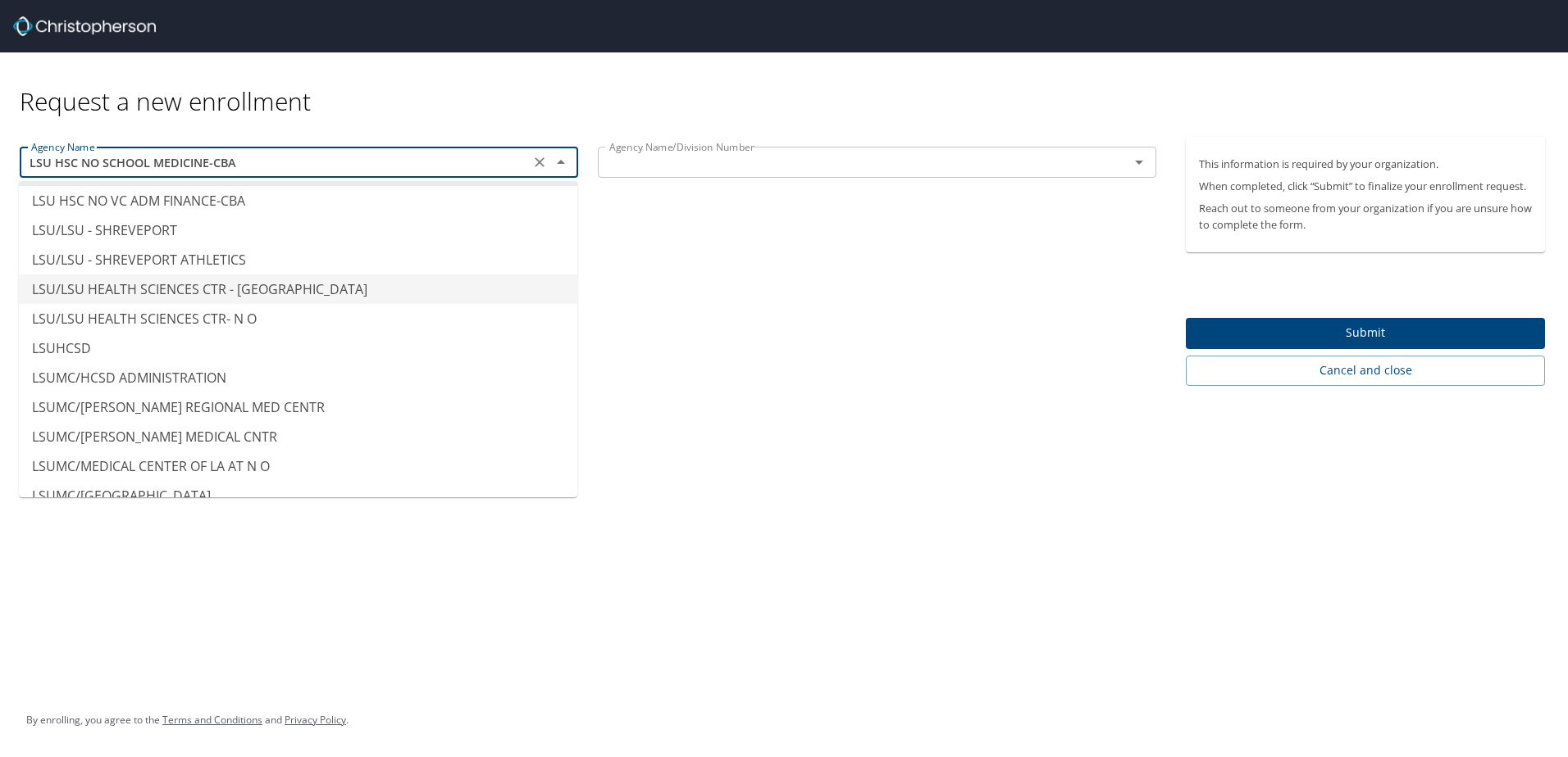
click at [182, 279] on li "LSU/LSU HEALTH SCIENCES CTR - SHREVEPORT" at bounding box center [298, 289] width 558 height 29
type input "LSU/LSU HEALTH SCIENCES CTR - SHREVEPORT"
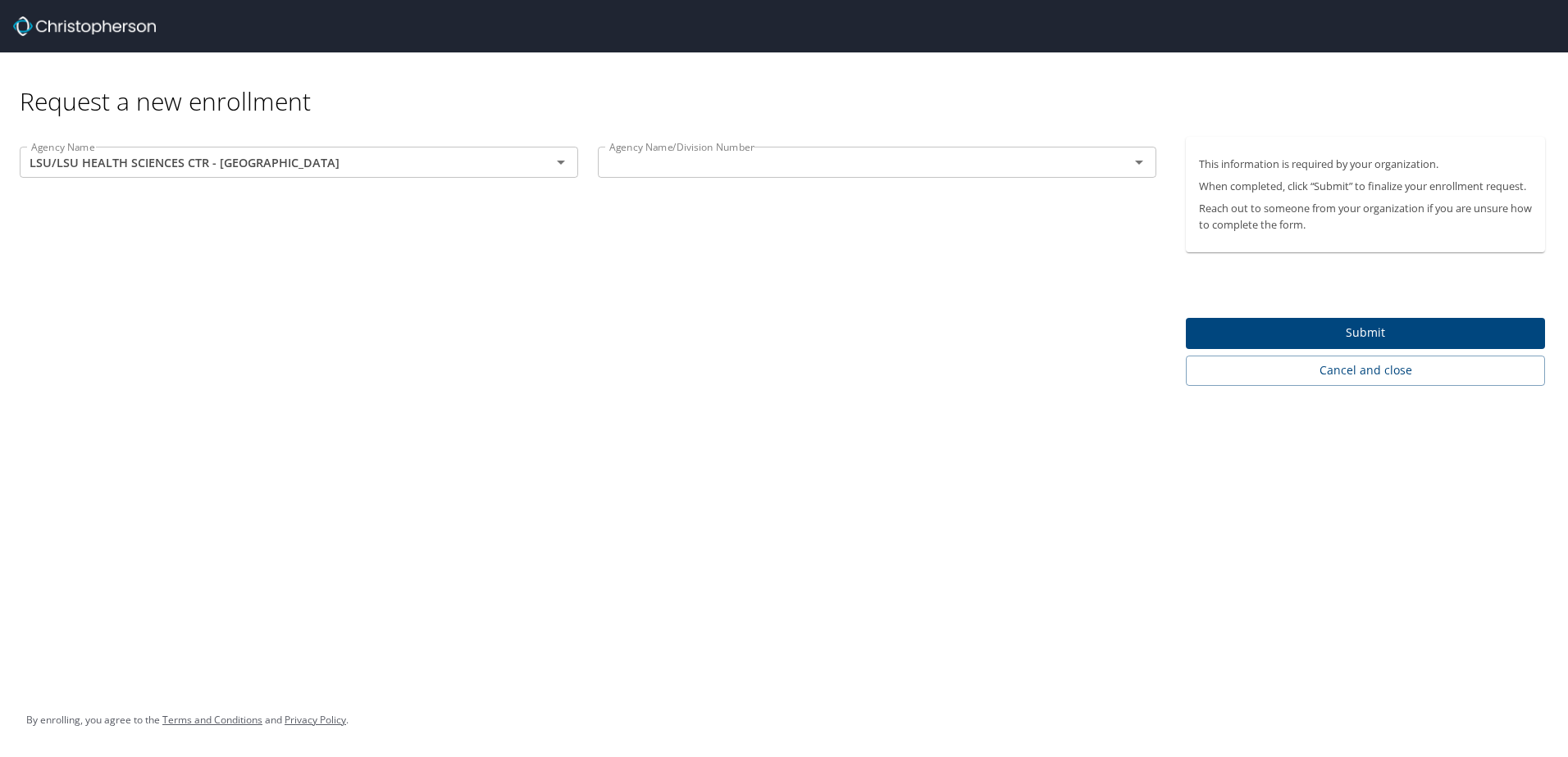
click at [193, 311] on div "Agency Name LSU/LSU HEALTH SCIENCES CTR - SHREVEPORT Agency Name Agency Name/Di…" at bounding box center [588, 261] width 1176 height 250
click at [1141, 163] on icon "Open" at bounding box center [1139, 162] width 20 height 20
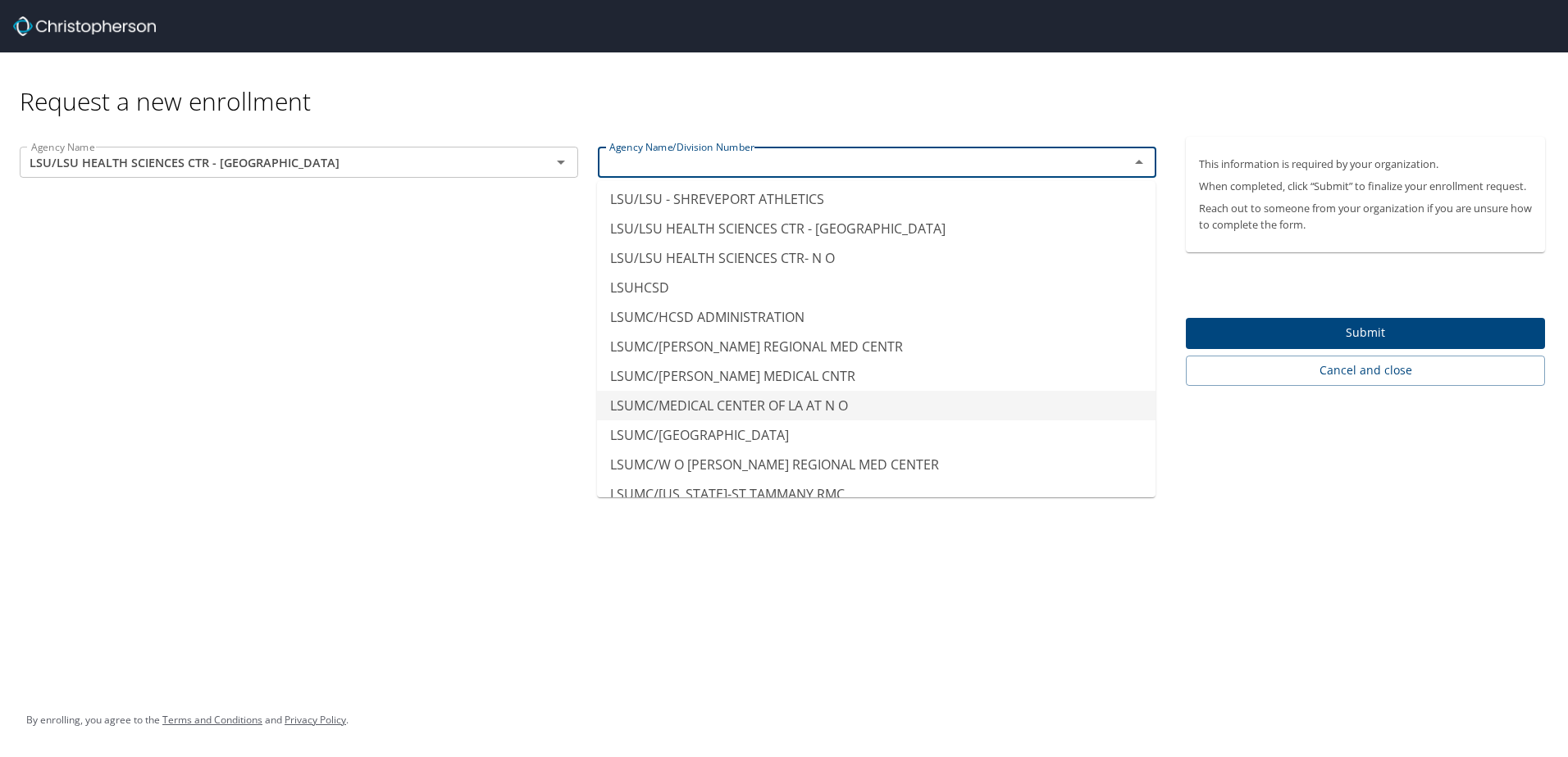
scroll to position [8115, 0]
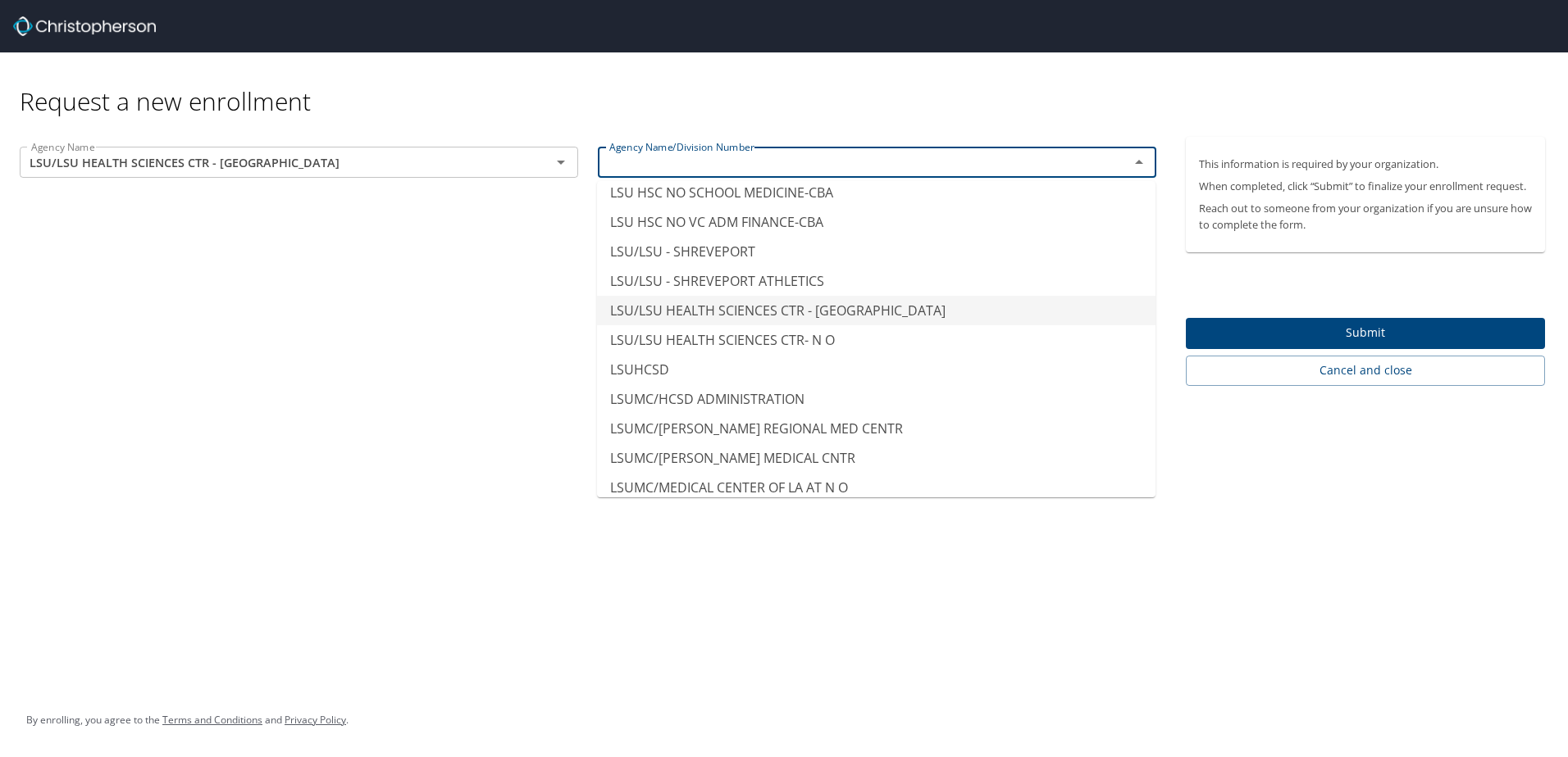
click at [833, 296] on li "LSU/LSU HEALTH SCIENCES CTR - SHREVEPORT" at bounding box center [876, 310] width 558 height 29
type input "LSU/LSU HEALTH SCIENCES CTR - SHREVEPORT"
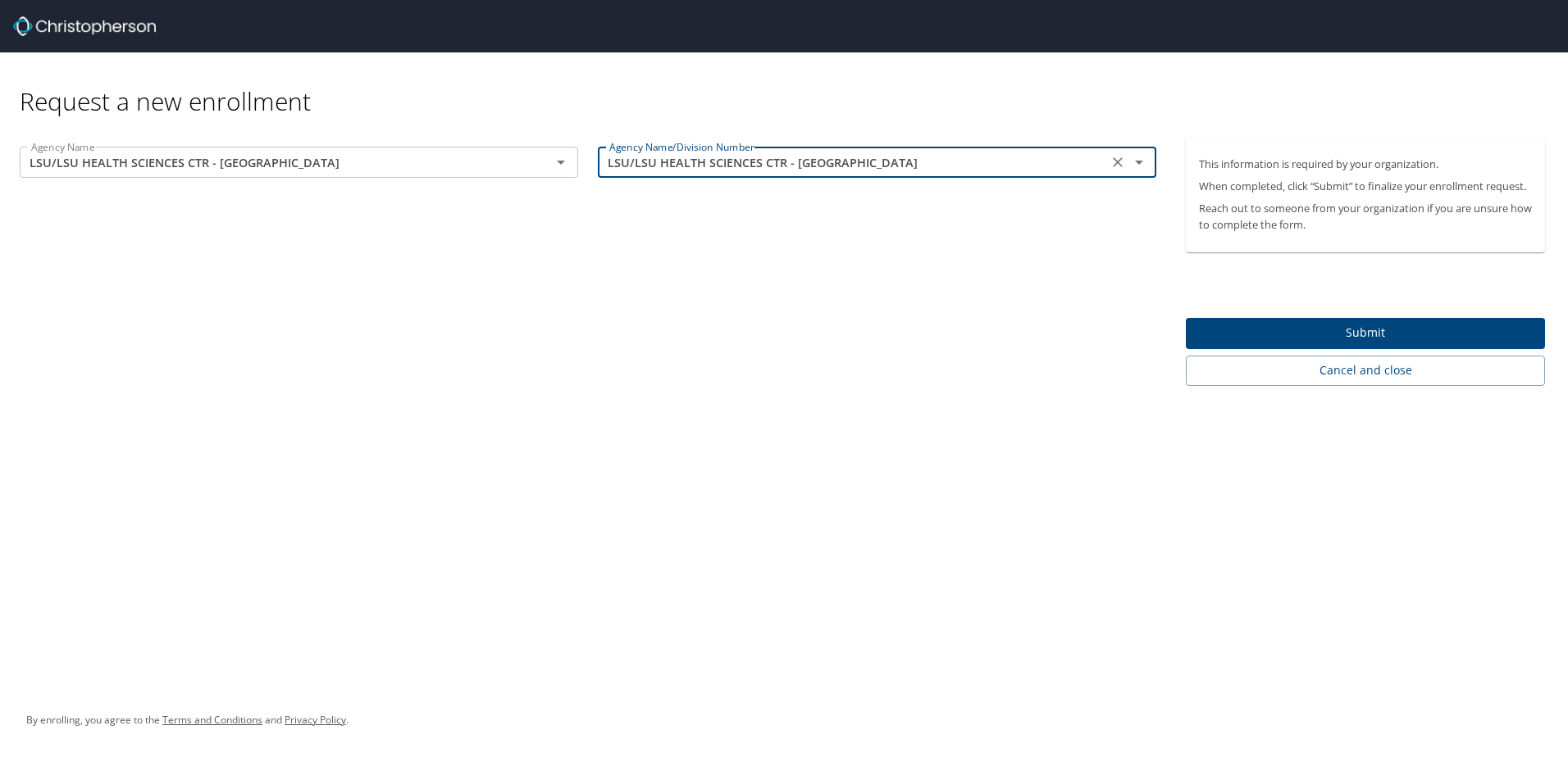
click at [1316, 334] on span "Submit" at bounding box center [1365, 333] width 332 height 21
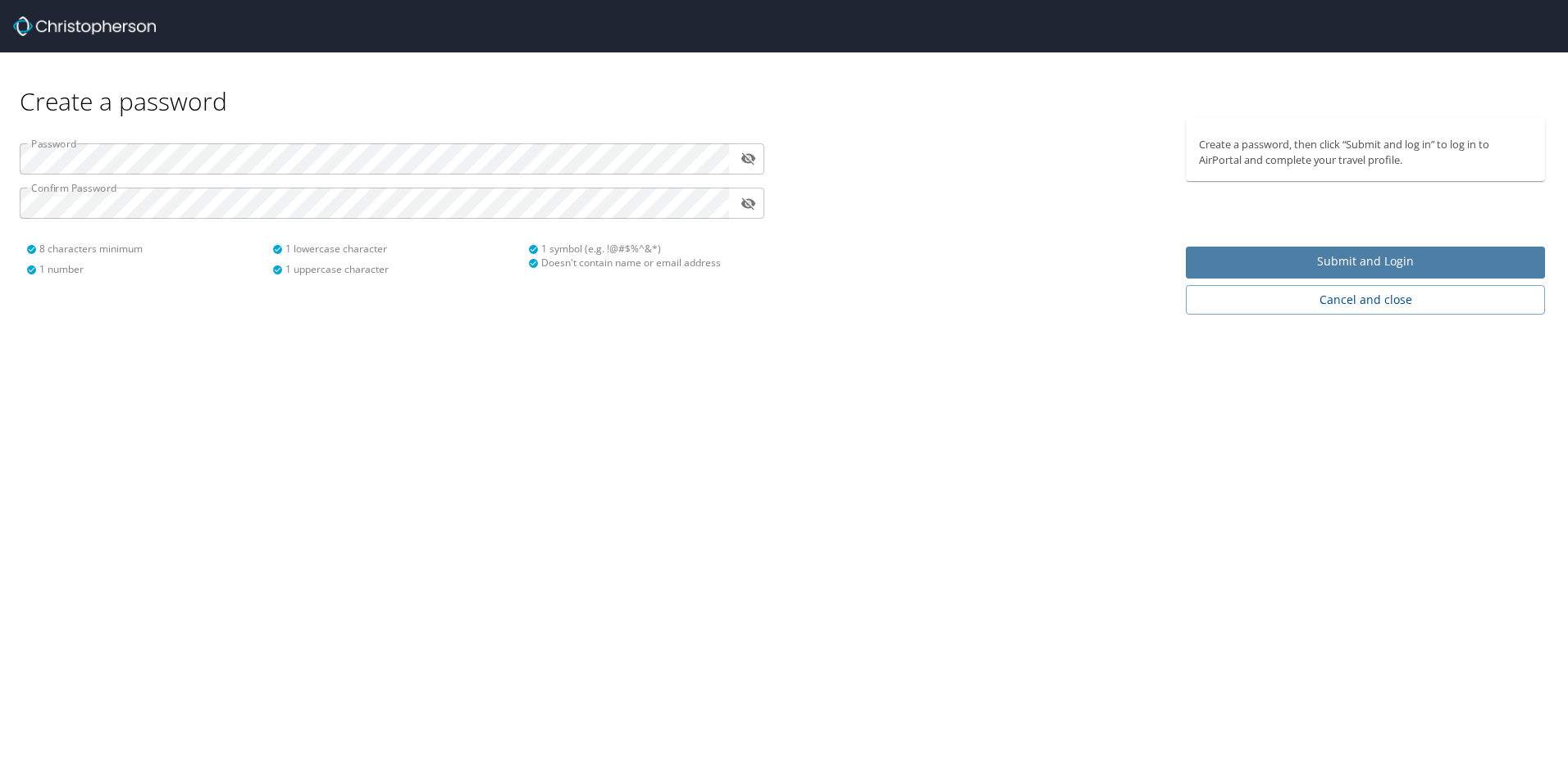
click at [1312, 264] on span "Submit and Login" at bounding box center [1365, 262] width 332 height 21
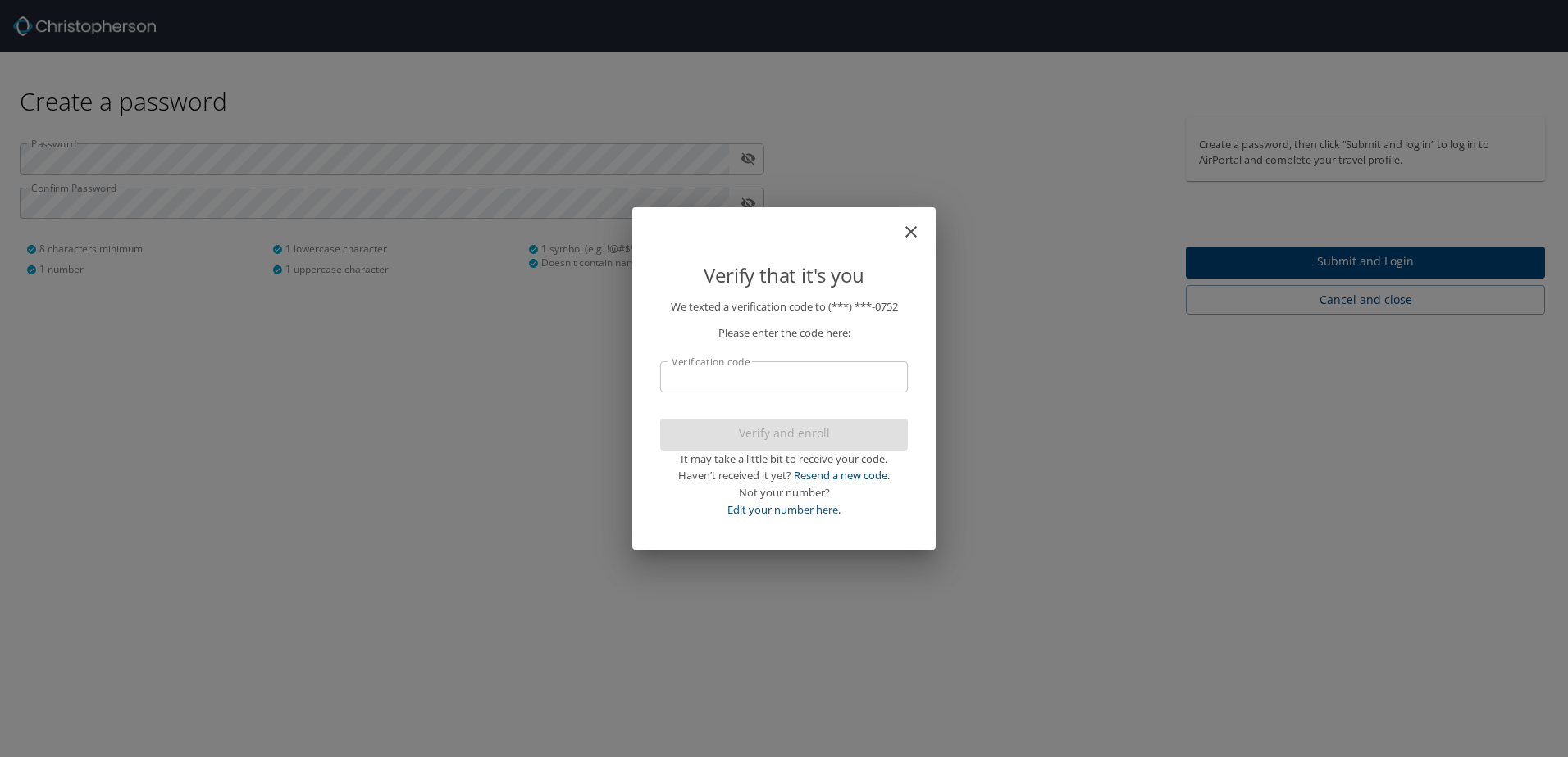
click at [703, 383] on input "Verification code" at bounding box center [784, 377] width 248 height 31
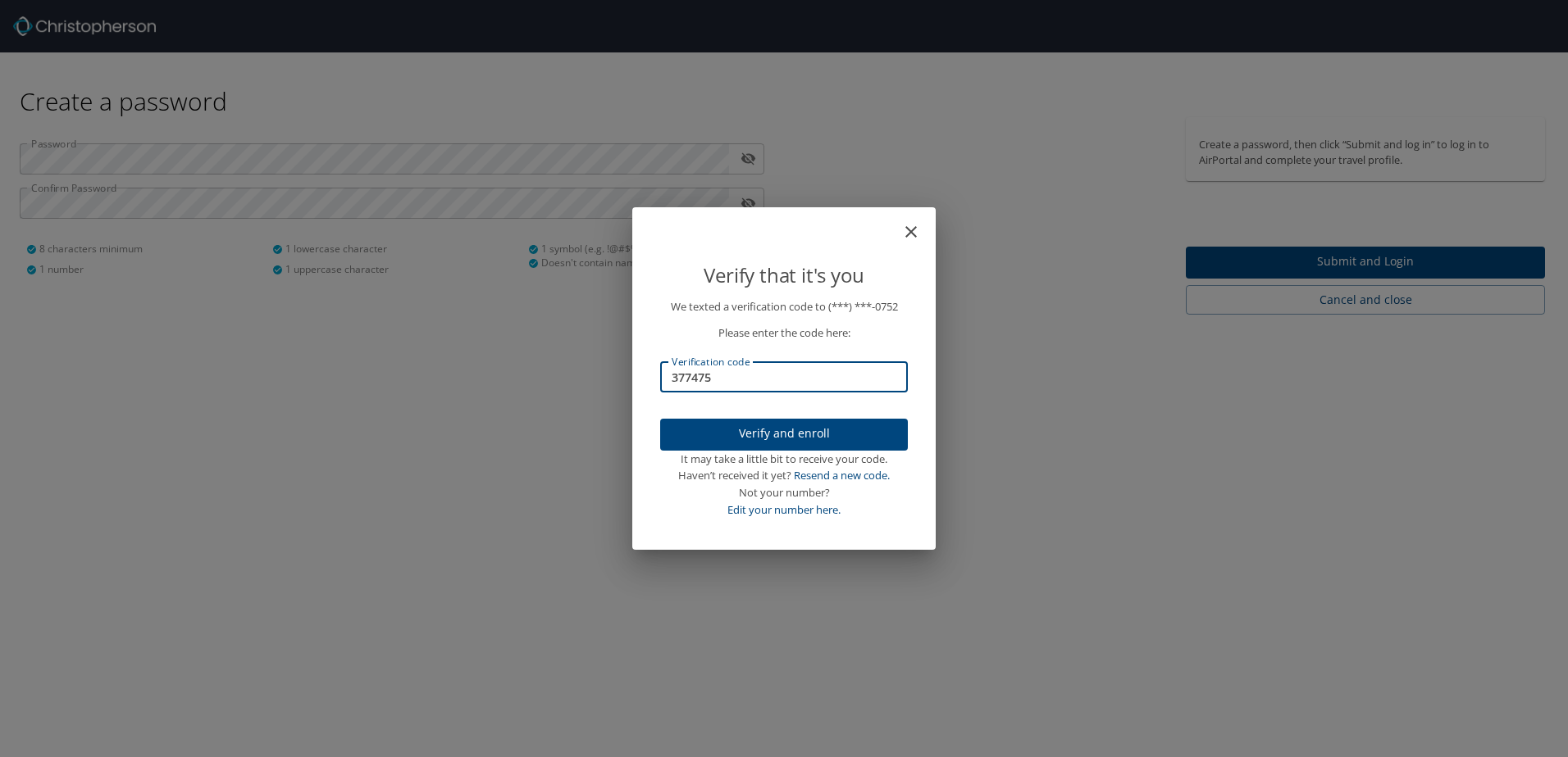
type input "377475"
click at [783, 434] on span "Verify and enroll" at bounding box center [784, 434] width 221 height 21
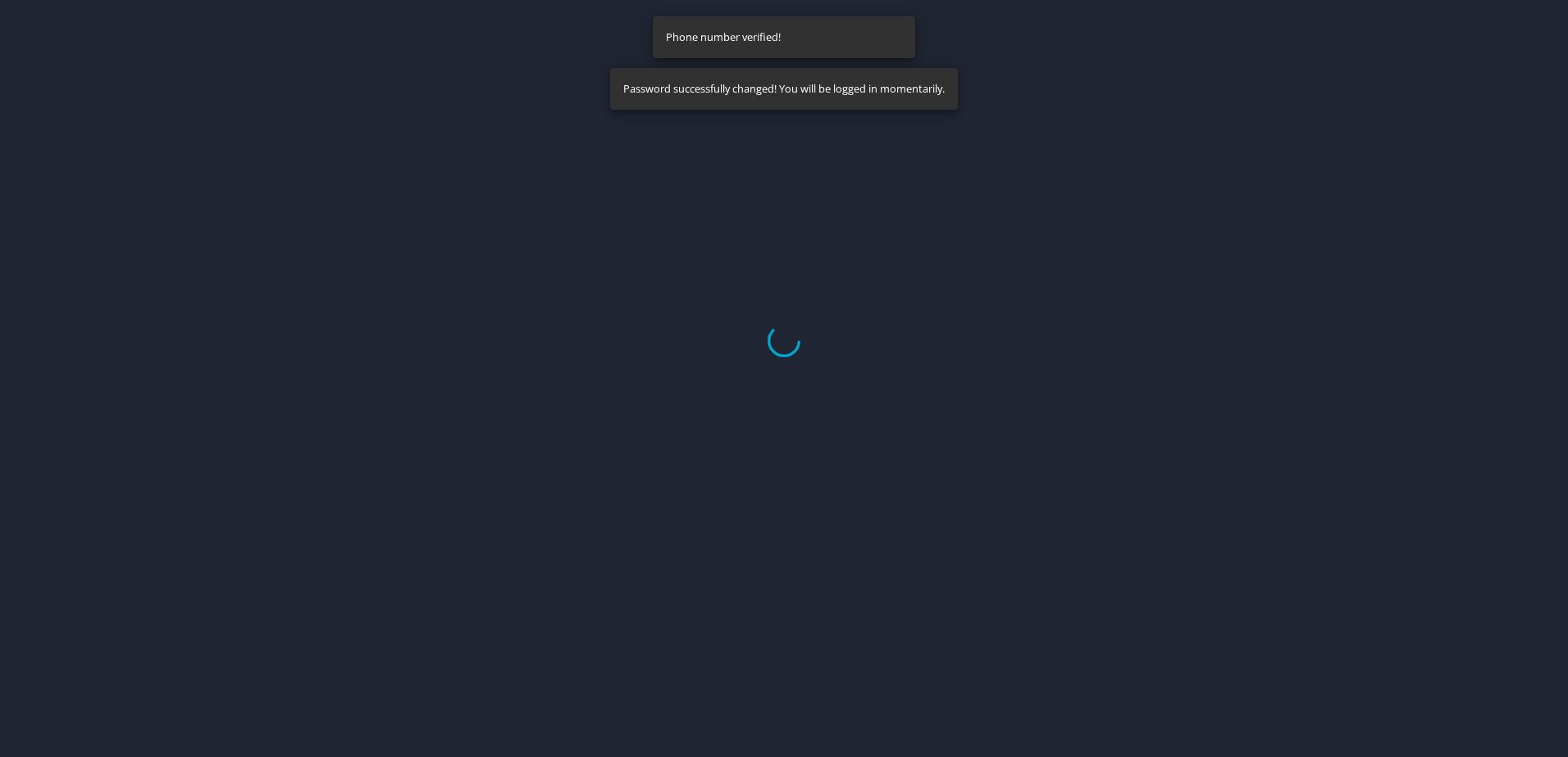
select select "US"
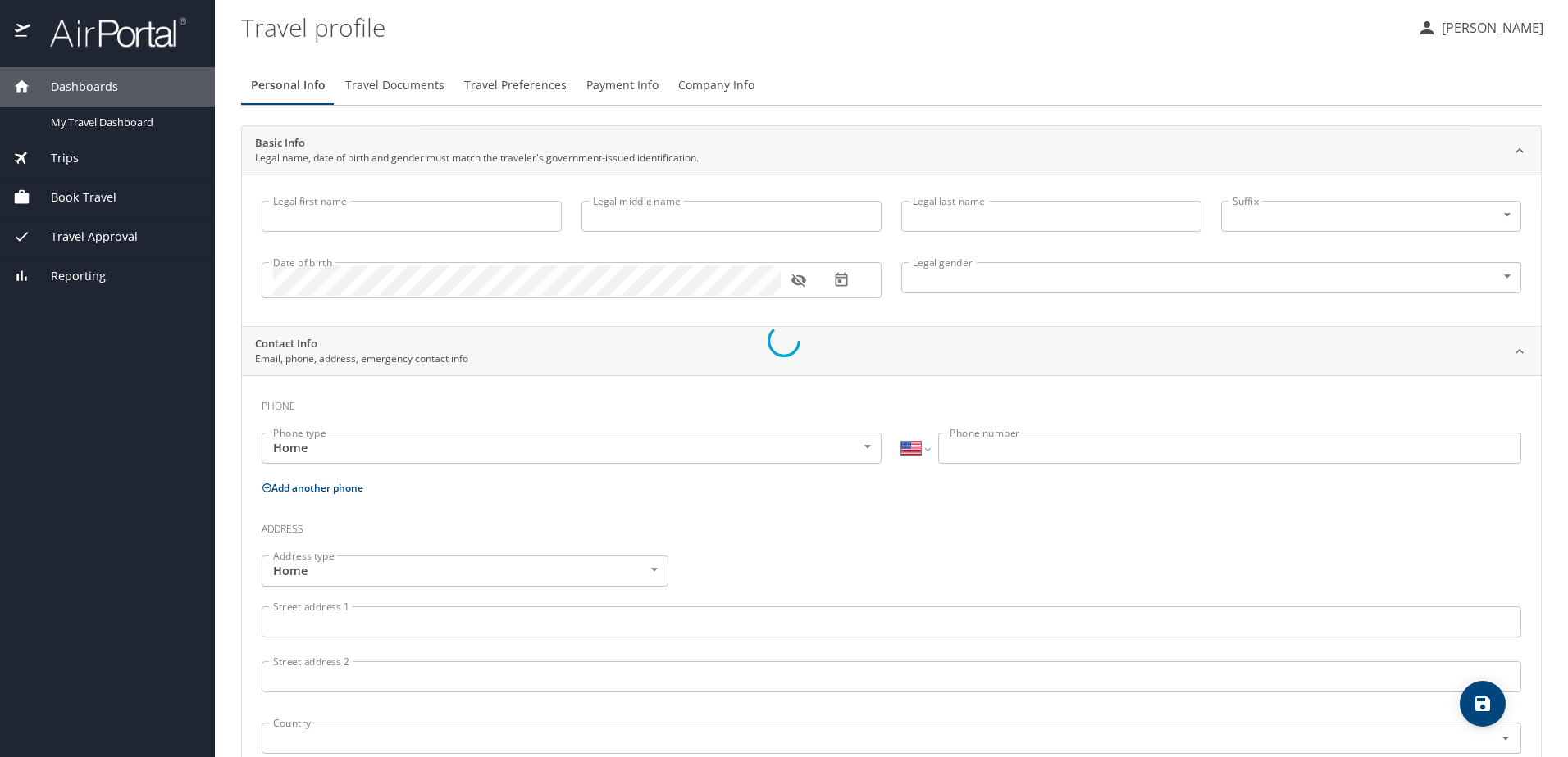
type input "[PERSON_NAME]"
type input "[DEMOGRAPHIC_DATA]"
select select "US"
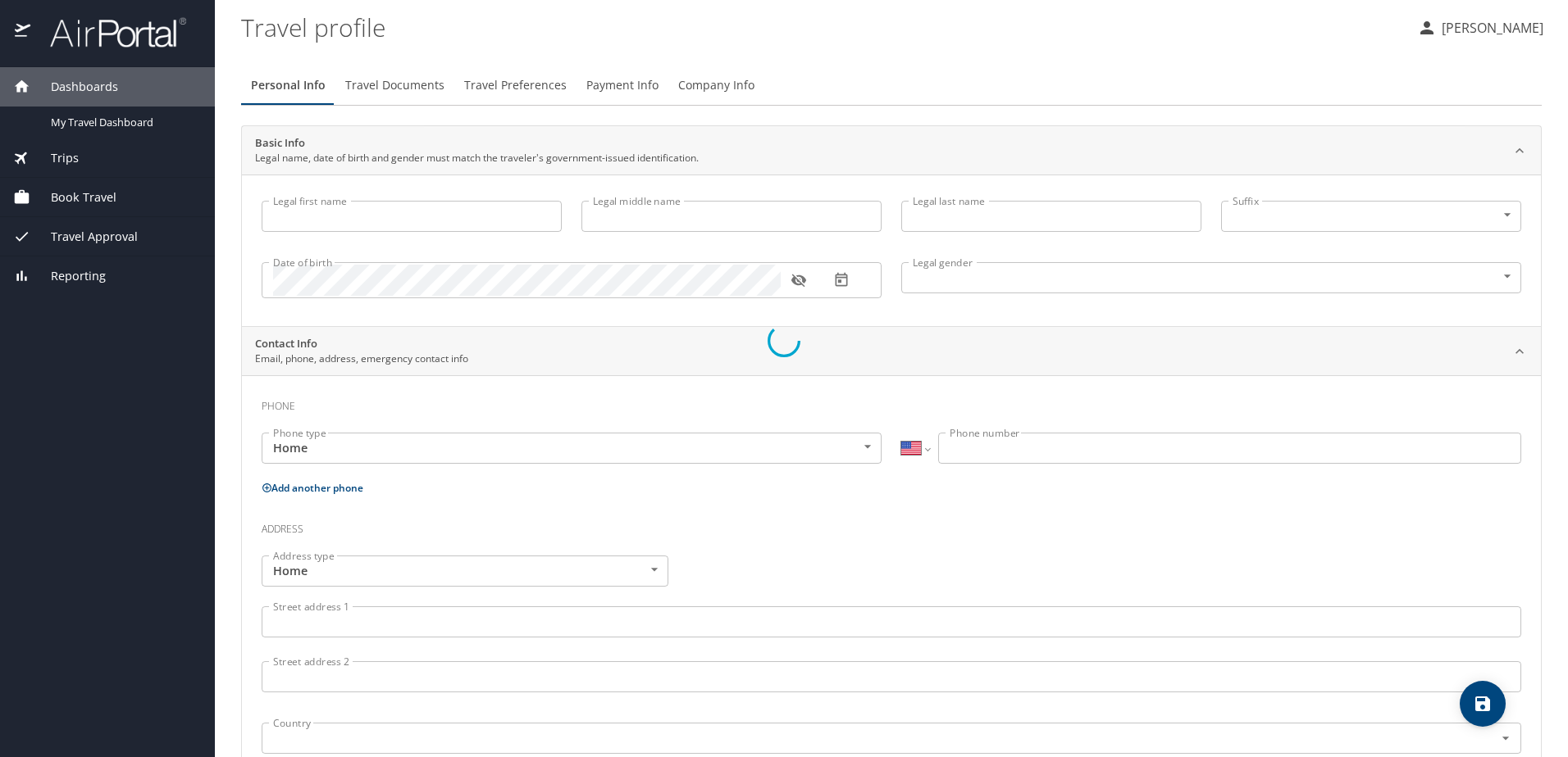
select select "US"
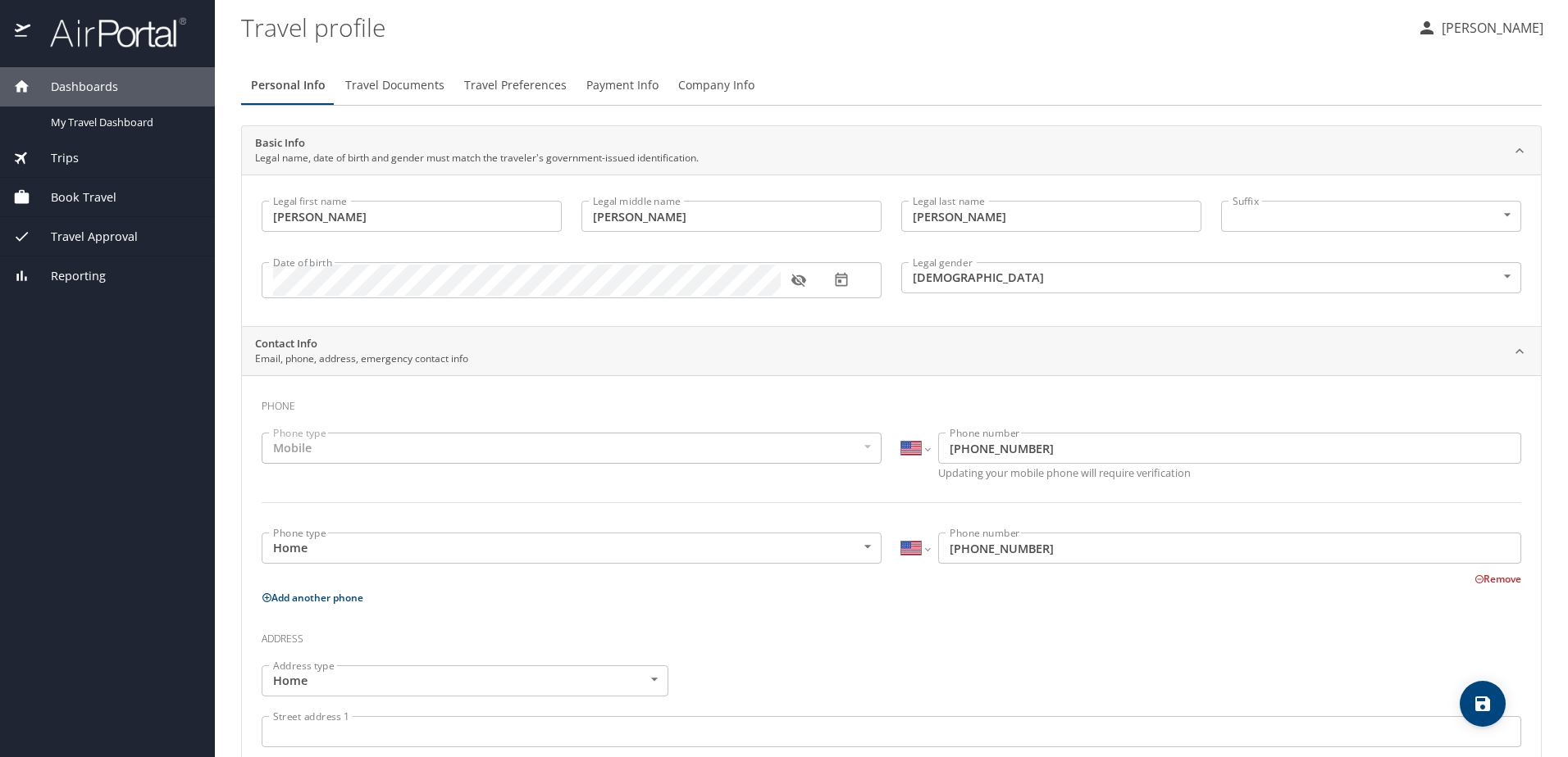
click at [362, 448] on div "Mobile" at bounding box center [572, 448] width 620 height 31
click at [60, 155] on span "Trips" at bounding box center [54, 157] width 48 height 18
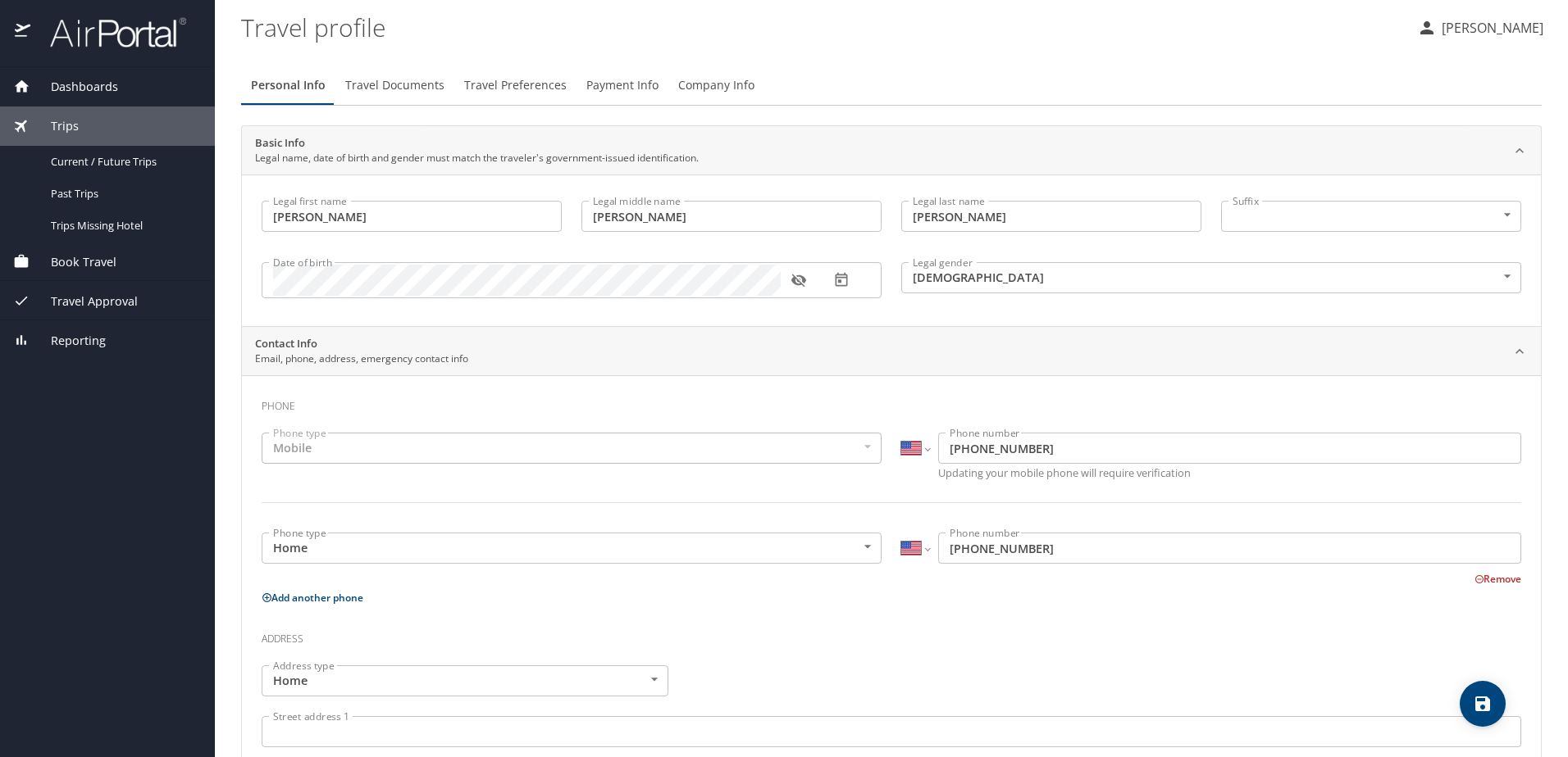
click at [79, 257] on span "Book Travel" at bounding box center [73, 262] width 86 height 18
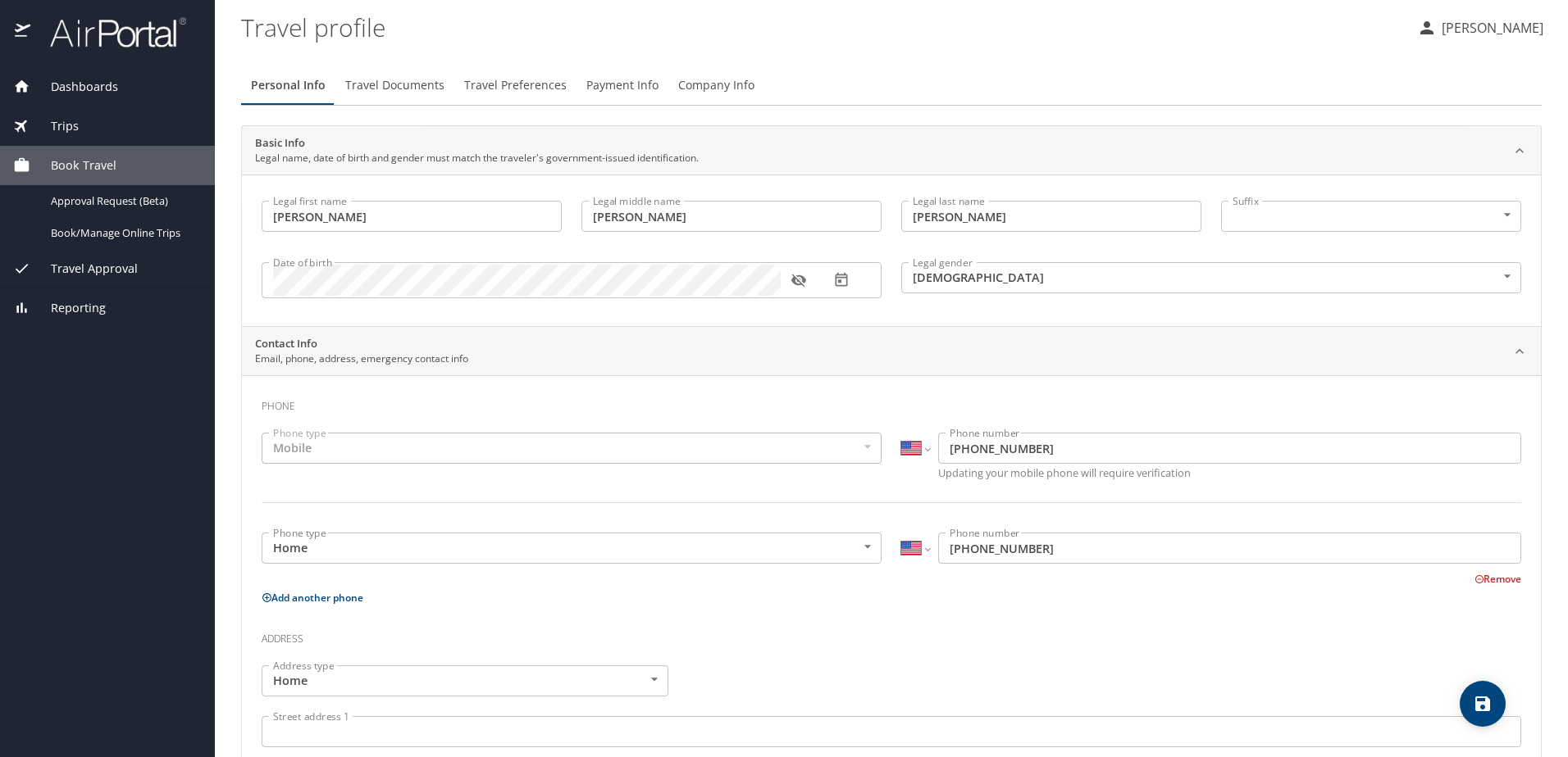
click at [78, 85] on span "Dashboards" at bounding box center [73, 87] width 88 height 18
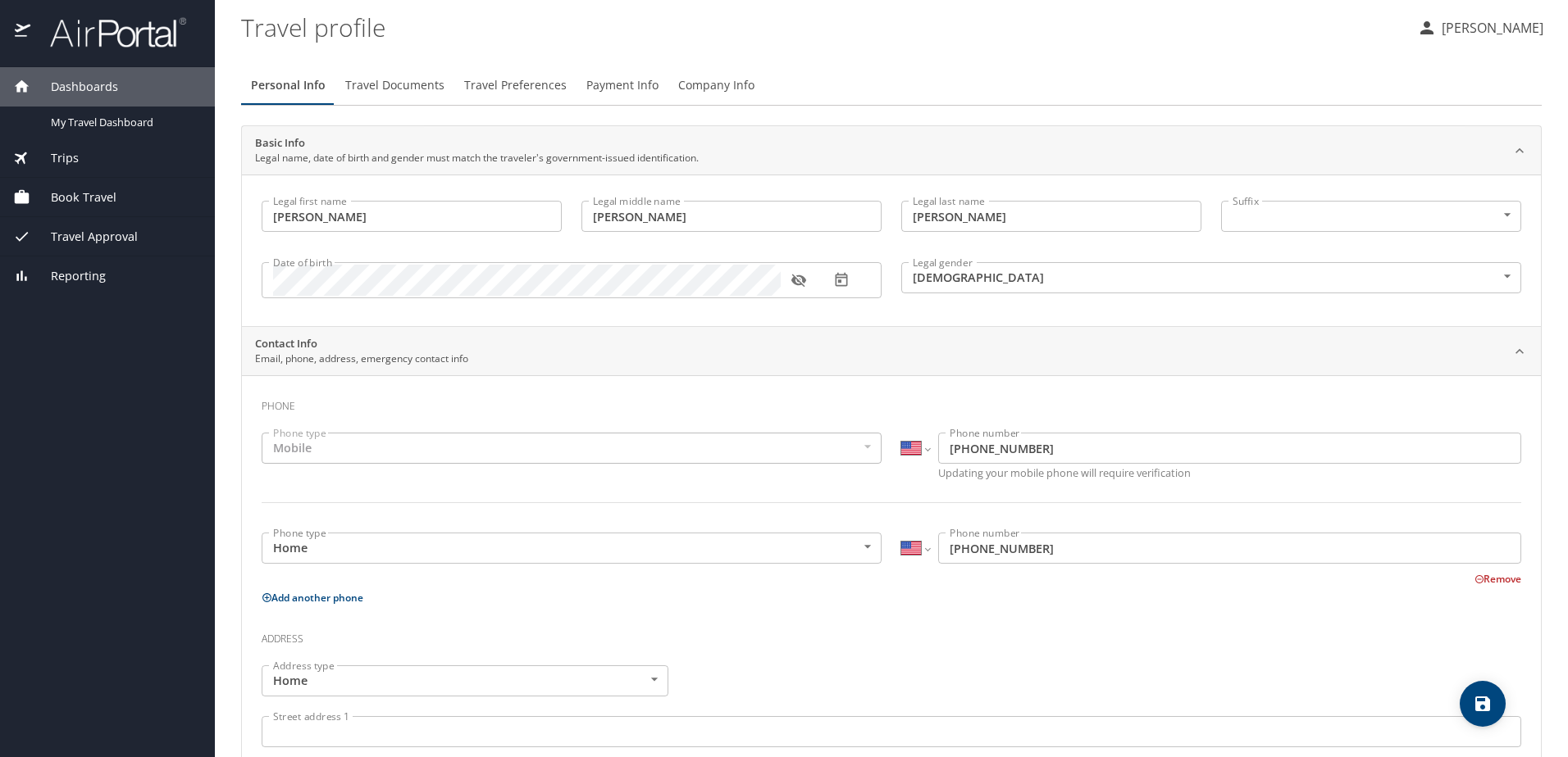
click at [101, 241] on span "Travel Approval" at bounding box center [84, 236] width 107 height 18
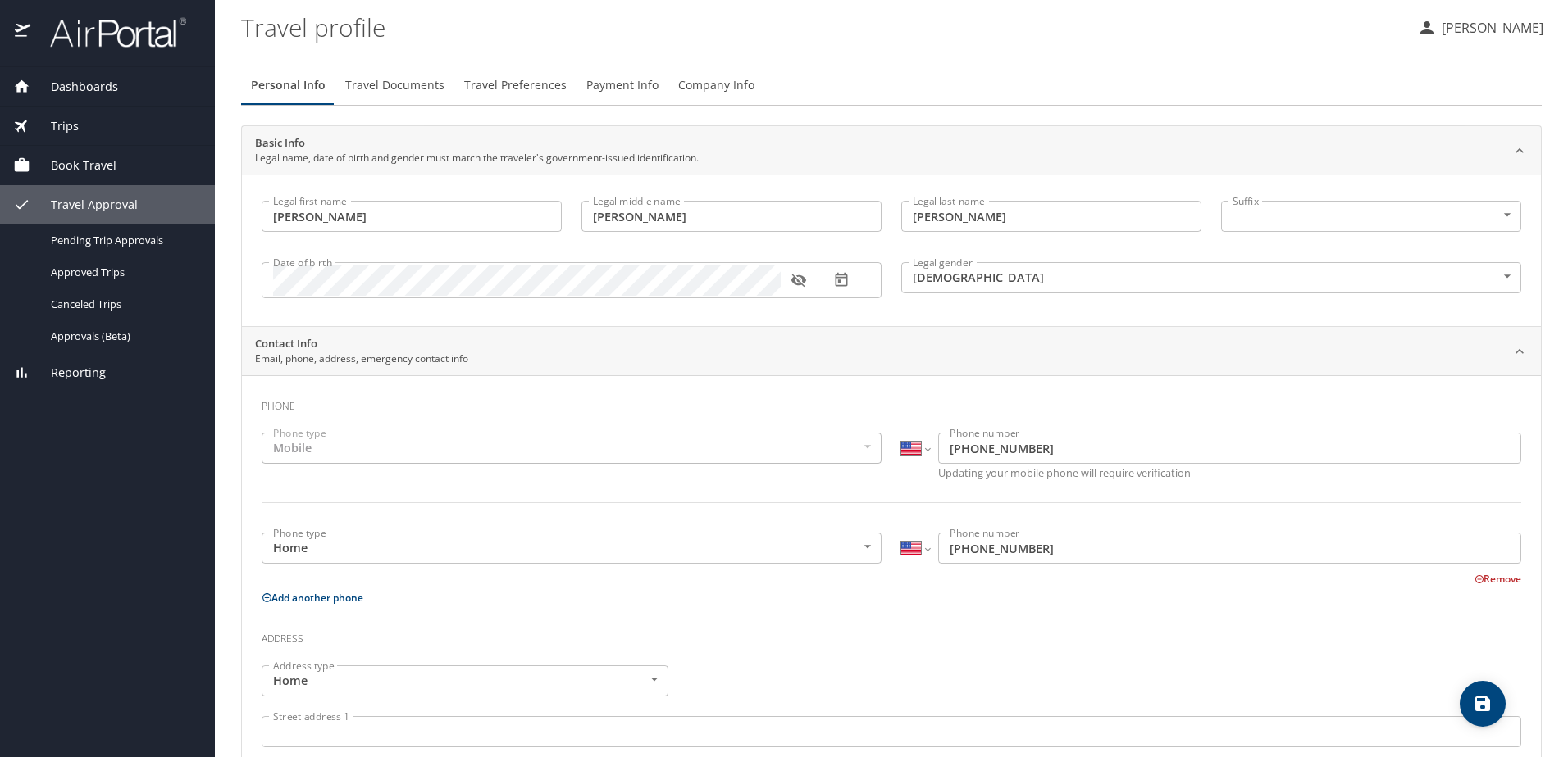
click at [68, 168] on span "Book Travel" at bounding box center [73, 165] width 86 height 18
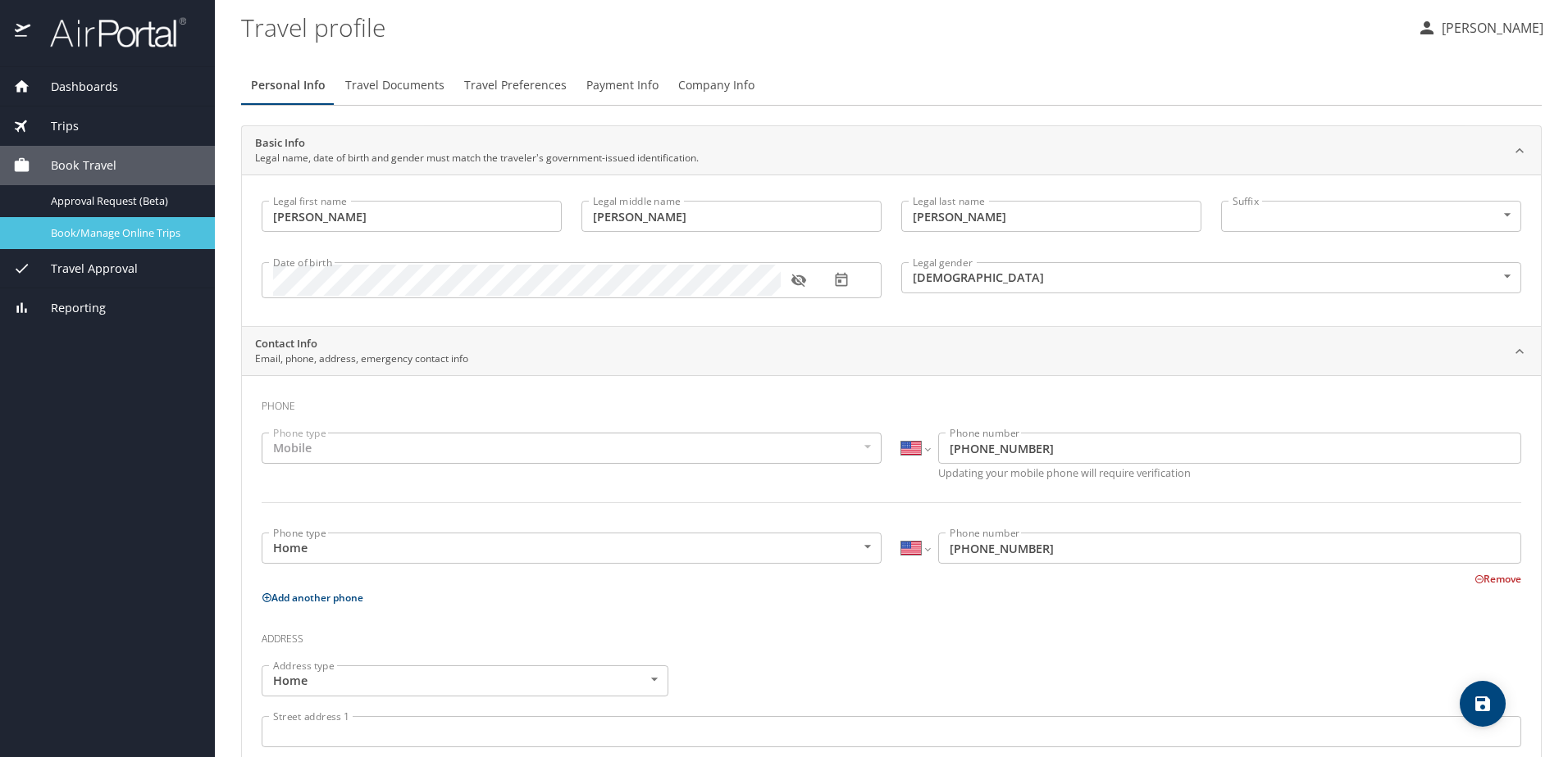
click at [92, 226] on span "Book/Manage Online Trips" at bounding box center [122, 233] width 144 height 16
click at [125, 422] on div "Dashboards My Travel Dashboard Trips Current / Future Trips Past Trips Trips Mi…" at bounding box center [107, 411] width 215 height 690
click at [102, 93] on span "Dashboards" at bounding box center [73, 87] width 88 height 18
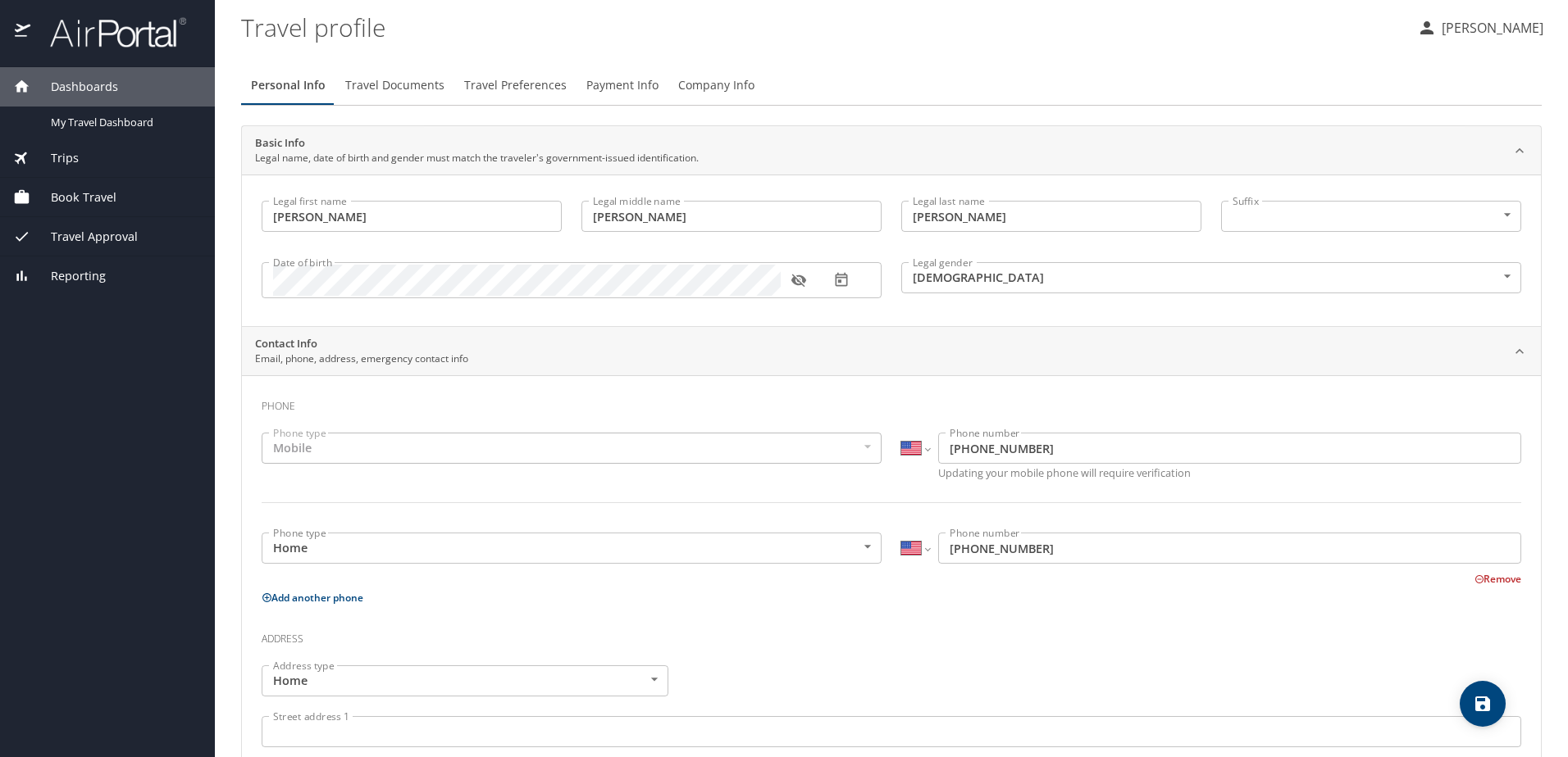
click at [89, 93] on span "Dashboards" at bounding box center [73, 87] width 88 height 18
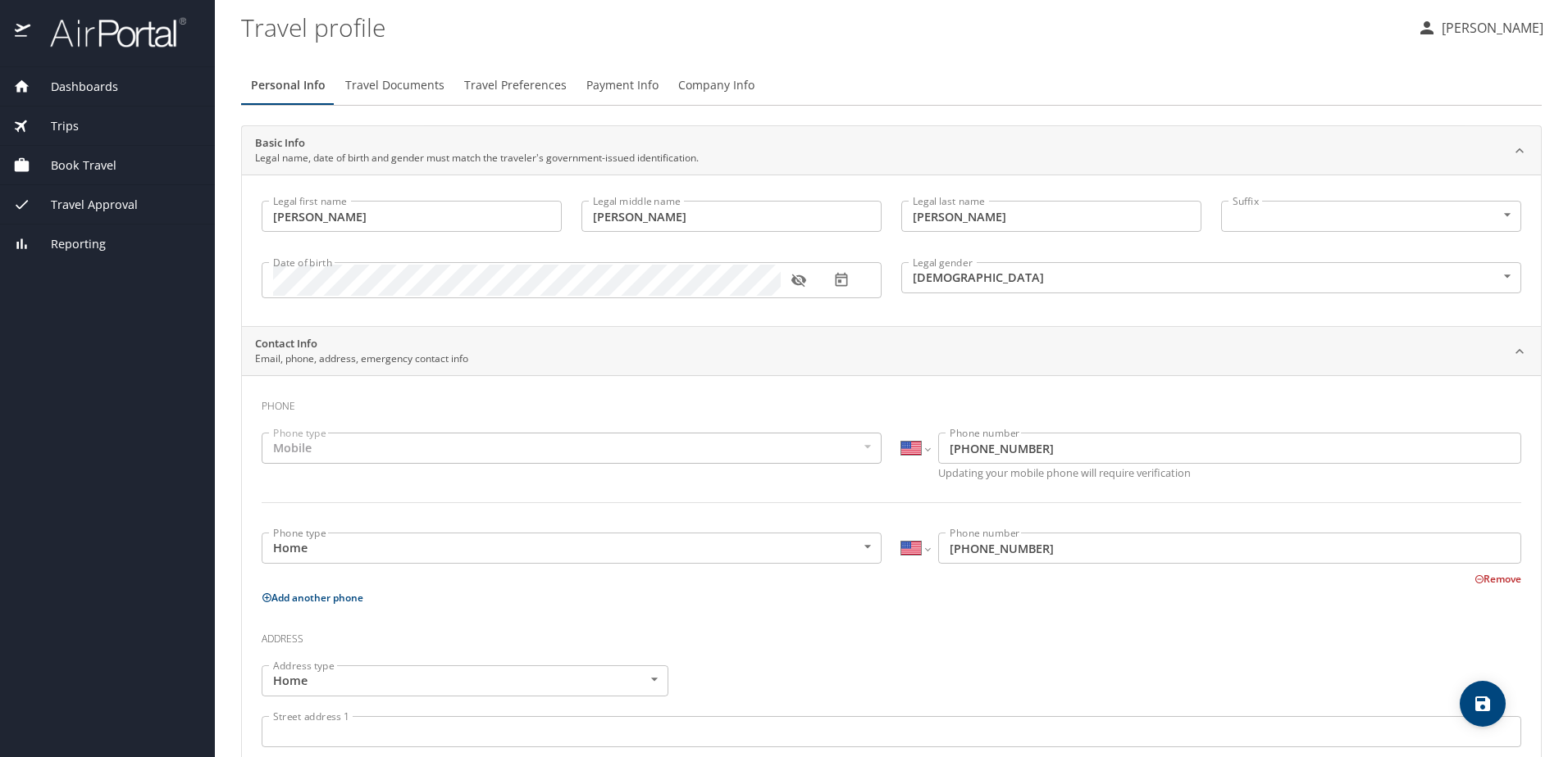
click at [89, 91] on span "Dashboards" at bounding box center [73, 87] width 88 height 18
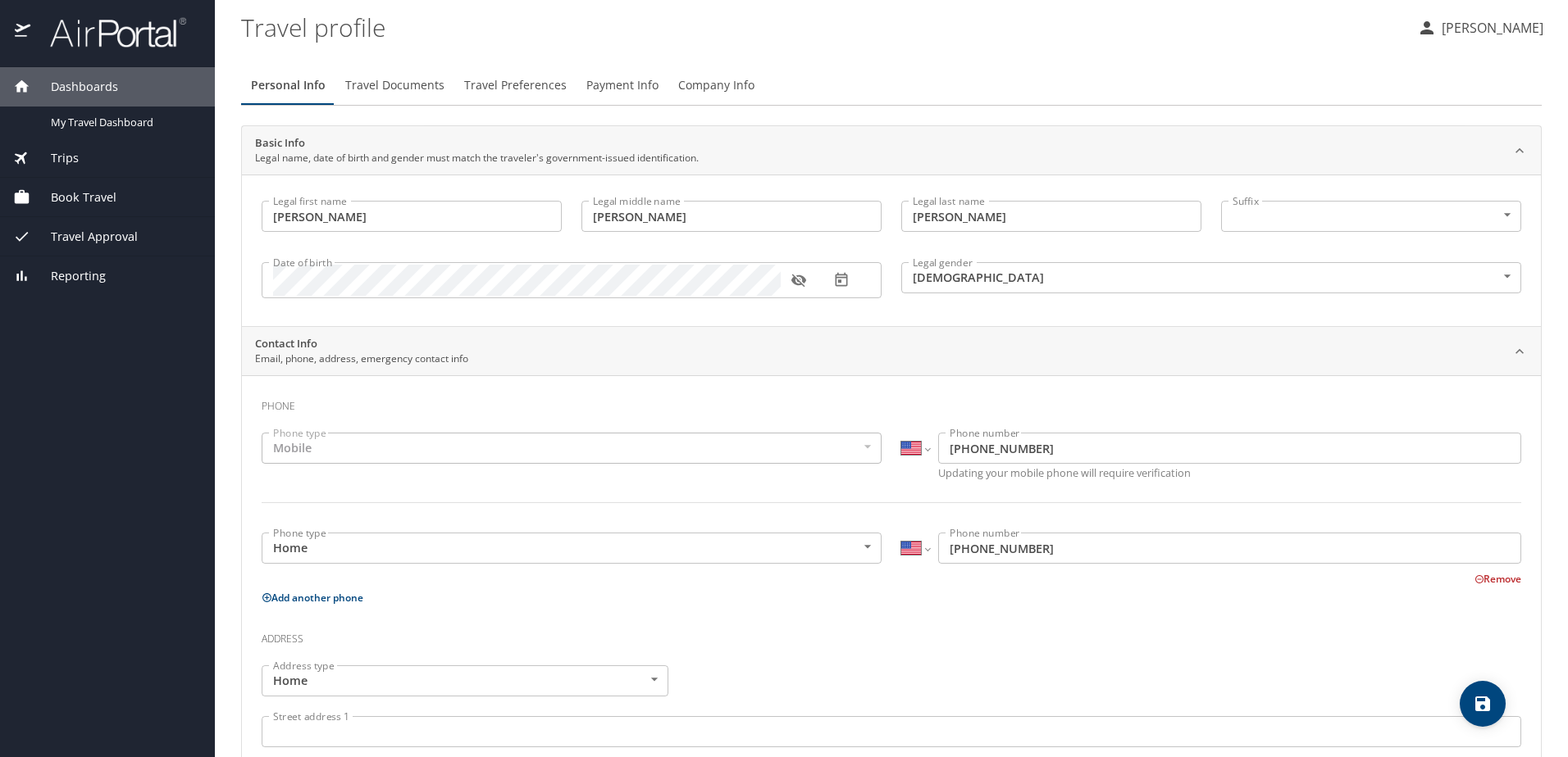
click at [118, 38] on img at bounding box center [109, 32] width 154 height 32
